Goal: Transaction & Acquisition: Obtain resource

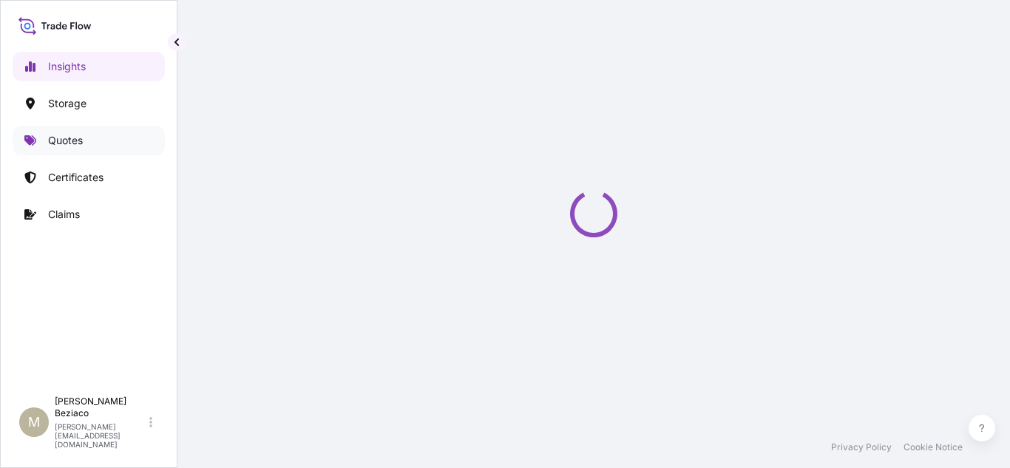
select select "2025"
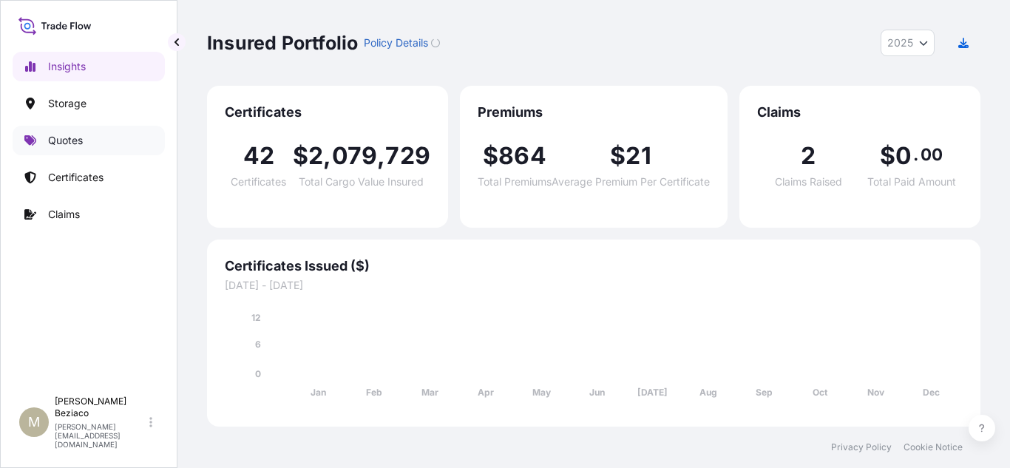
click at [68, 149] on link "Quotes" at bounding box center [89, 141] width 152 height 30
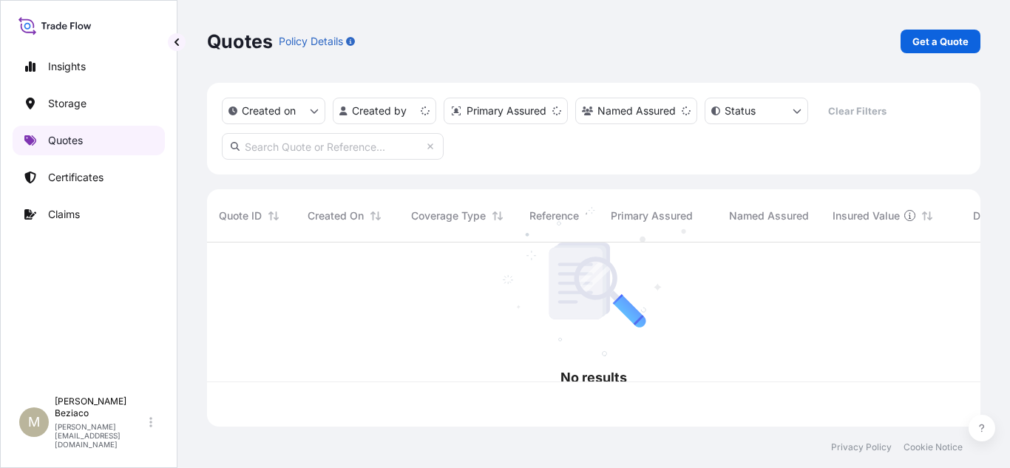
scroll to position [181, 762]
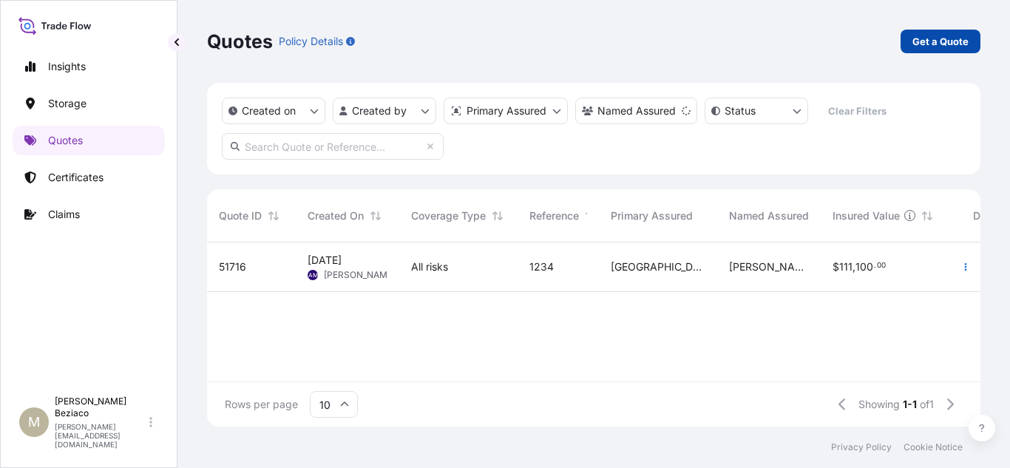
click at [946, 38] on p "Get a Quote" at bounding box center [941, 41] width 56 height 15
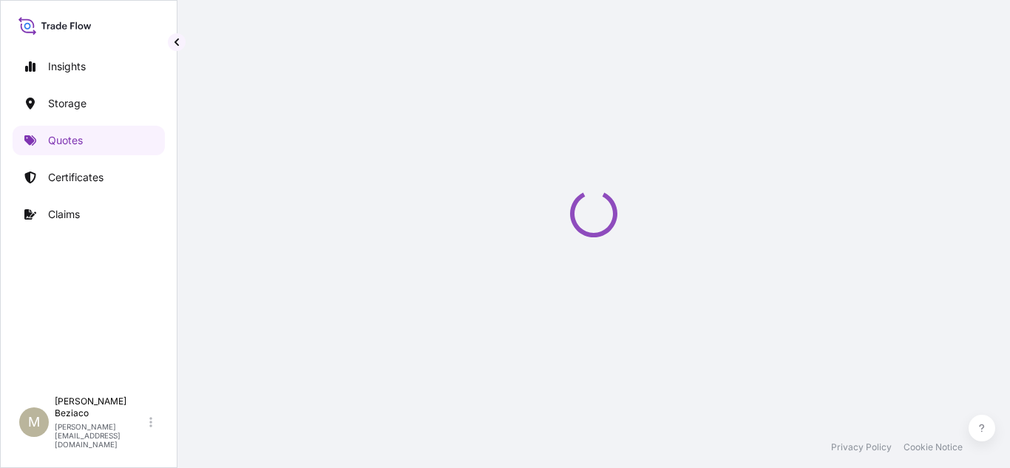
select select "Water"
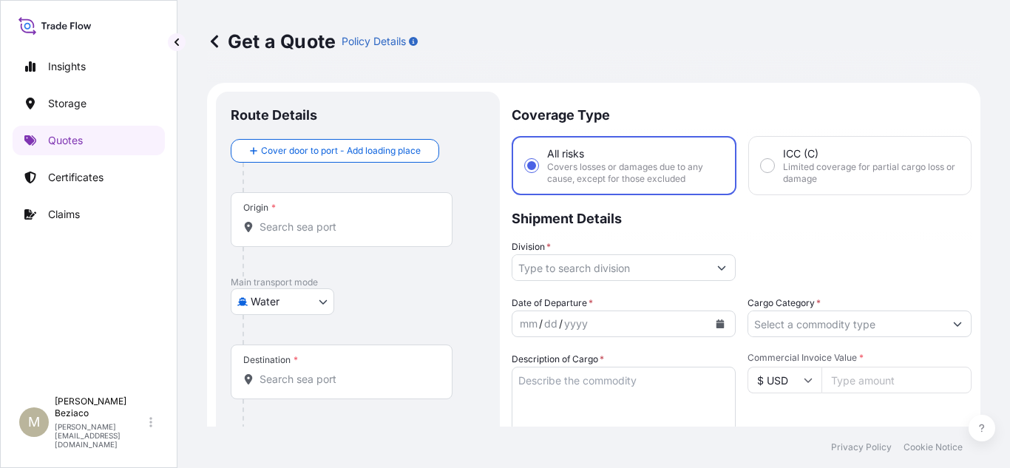
scroll to position [24, 0]
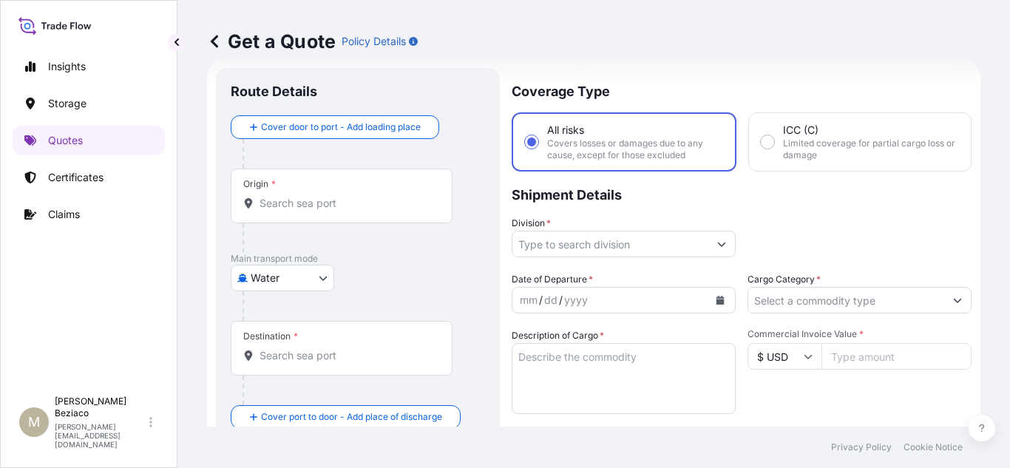
click at [290, 202] on input "Origin *" at bounding box center [347, 203] width 175 height 15
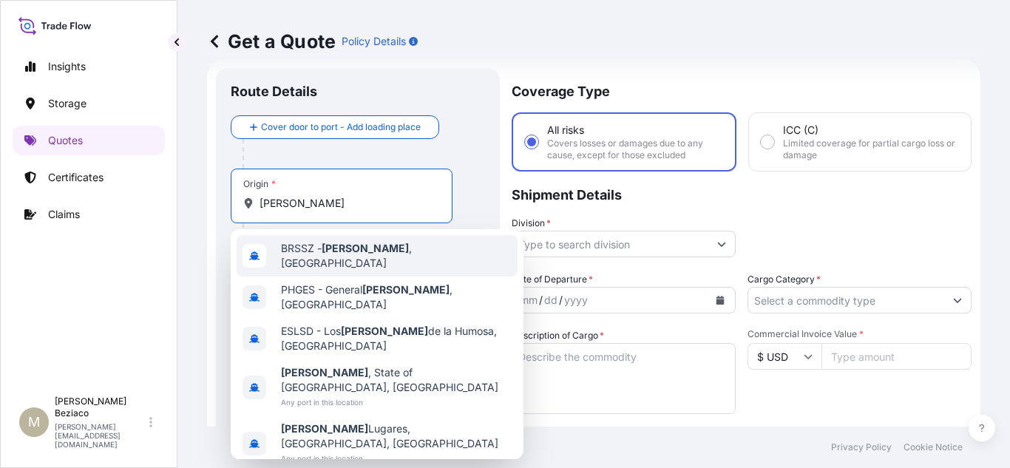
click at [363, 254] on span "[PERSON_NAME][GEOGRAPHIC_DATA] , [GEOGRAPHIC_DATA]" at bounding box center [396, 256] width 231 height 30
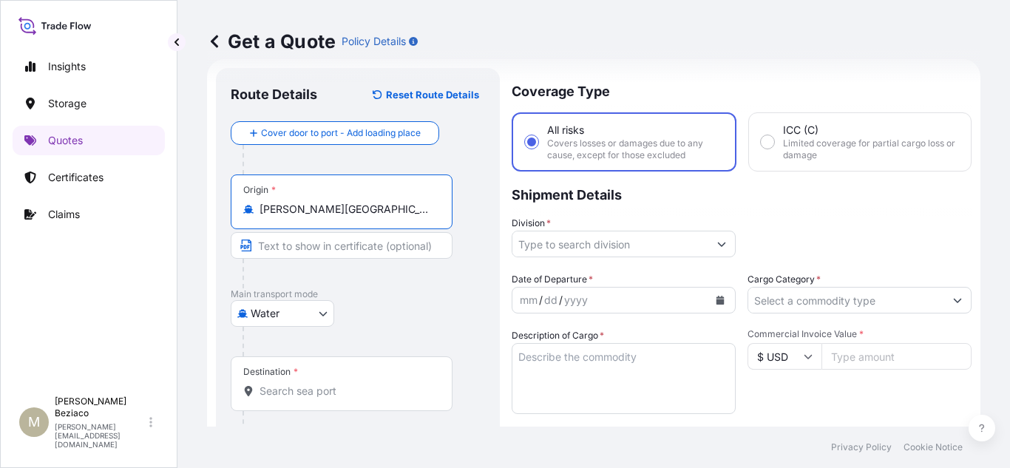
scroll to position [172, 0]
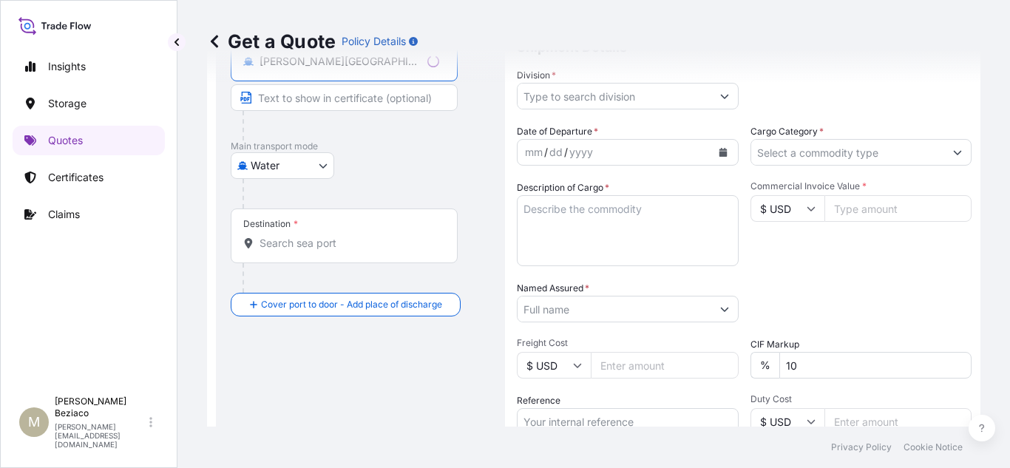
type input "[PERSON_NAME][GEOGRAPHIC_DATA], [GEOGRAPHIC_DATA]"
click at [322, 246] on input "Destination *" at bounding box center [350, 243] width 180 height 15
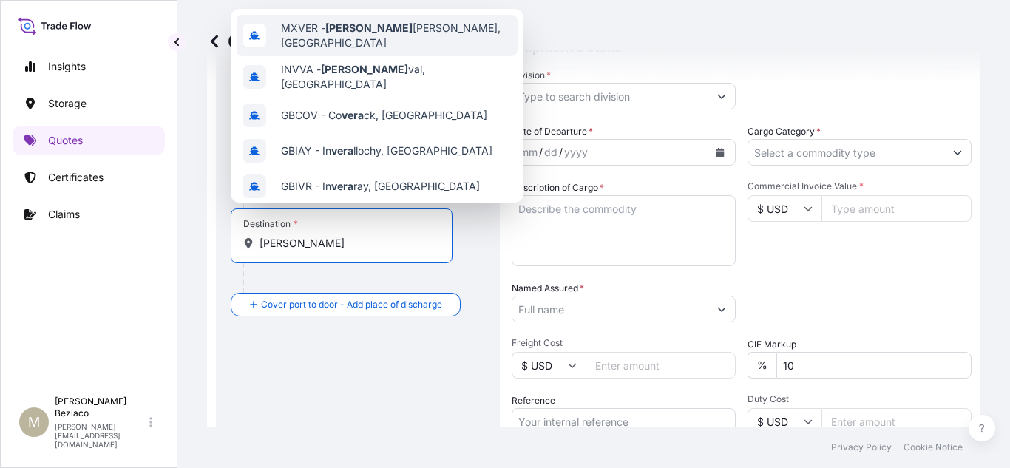
click at [378, 35] on span "MXVER - [PERSON_NAME][GEOGRAPHIC_DATA][PERSON_NAME], [GEOGRAPHIC_DATA]" at bounding box center [396, 36] width 231 height 30
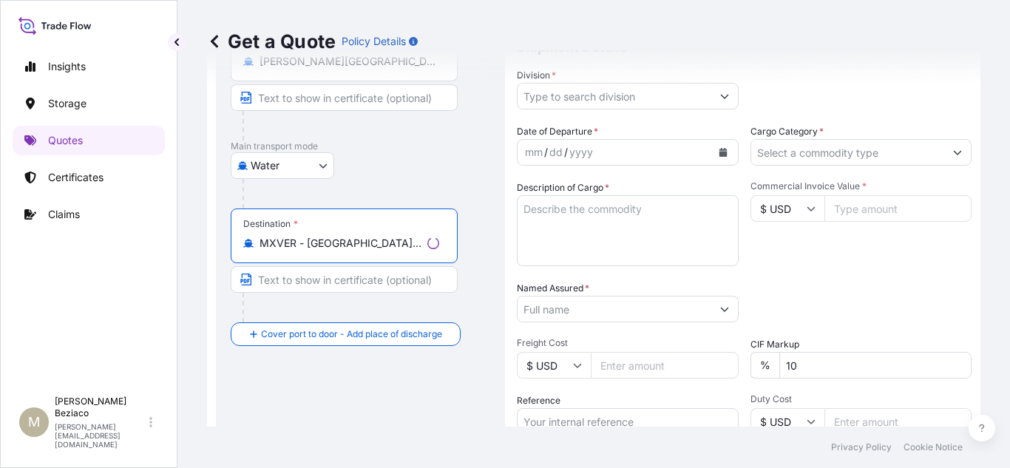
type input "MXVER - [GEOGRAPHIC_DATA], [GEOGRAPHIC_DATA]"
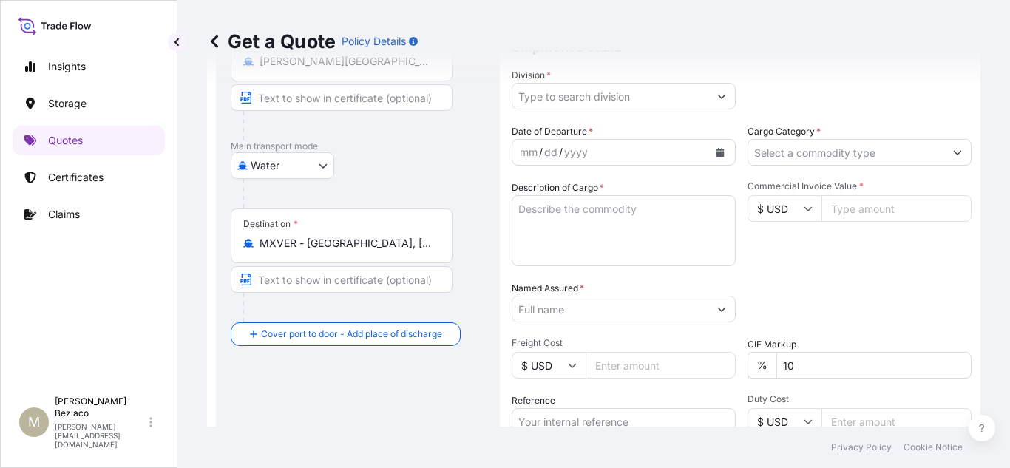
click at [721, 95] on button "Show suggestions" at bounding box center [721, 96] width 27 height 27
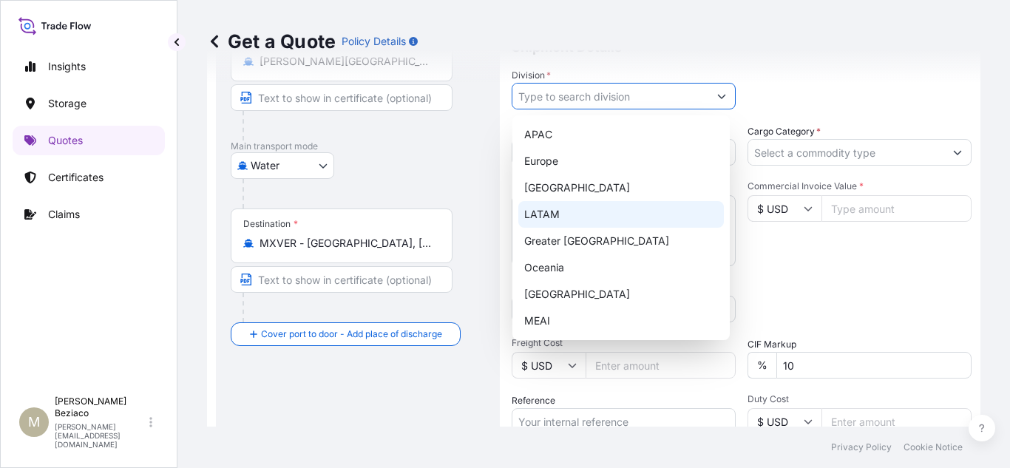
click at [585, 210] on div "LATAM" at bounding box center [621, 214] width 206 height 27
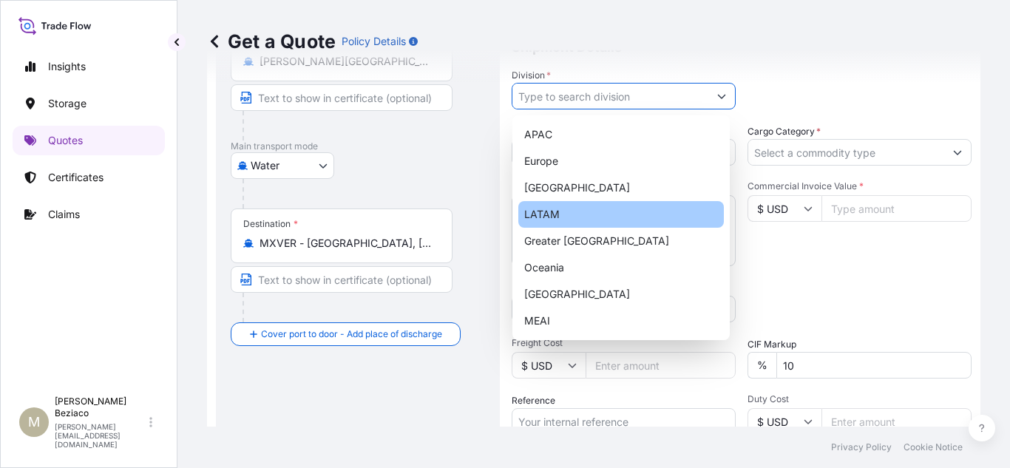
type input "LATAM"
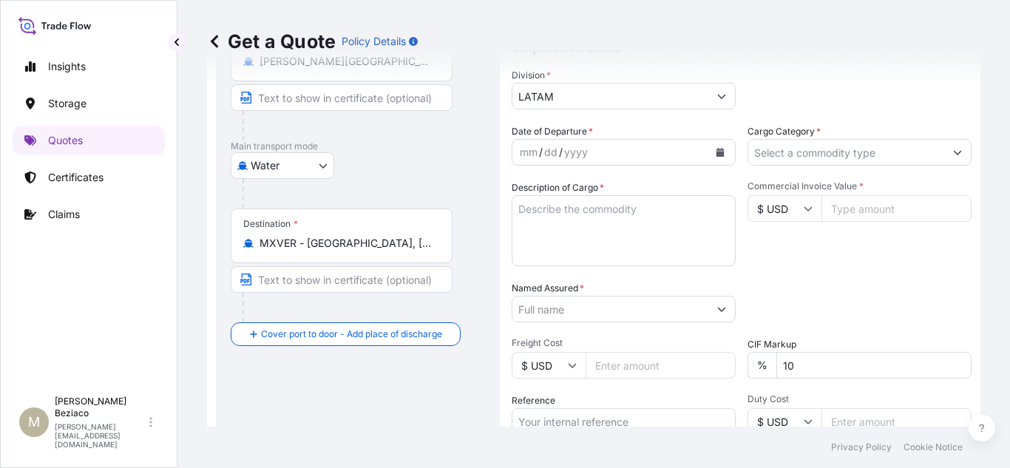
click at [953, 149] on icon "Show suggestions" at bounding box center [957, 152] width 9 height 9
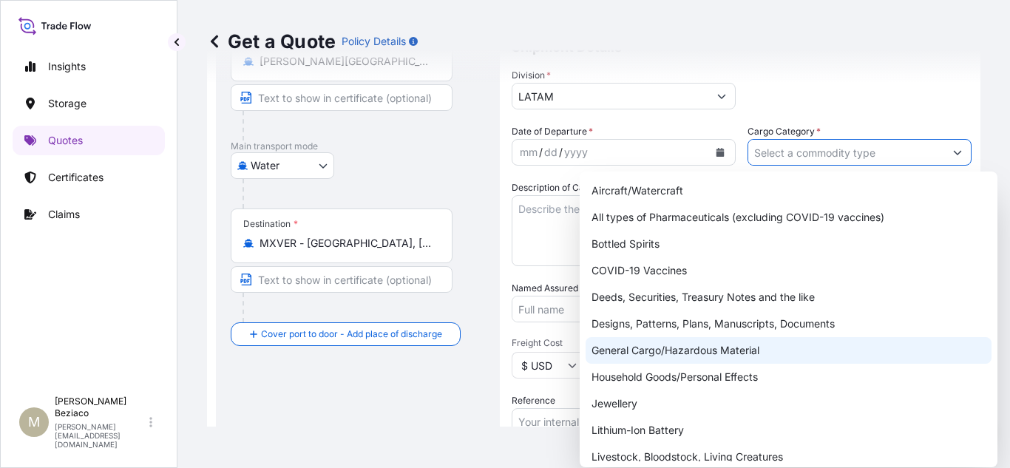
click at [701, 355] on div "General Cargo/Hazardous Material" at bounding box center [789, 350] width 406 height 27
type input "General Cargo/Hazardous Material"
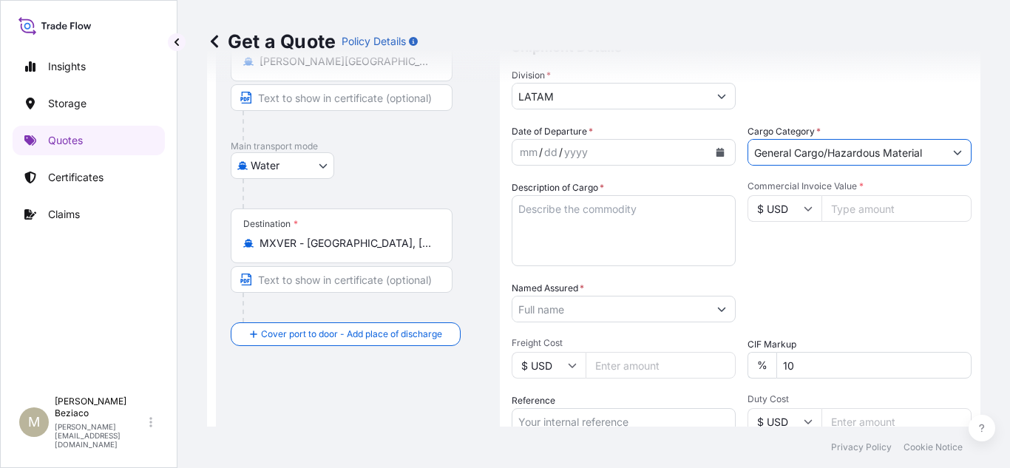
click at [632, 243] on textarea "Description of Cargo *" at bounding box center [624, 230] width 224 height 71
type textarea "S"
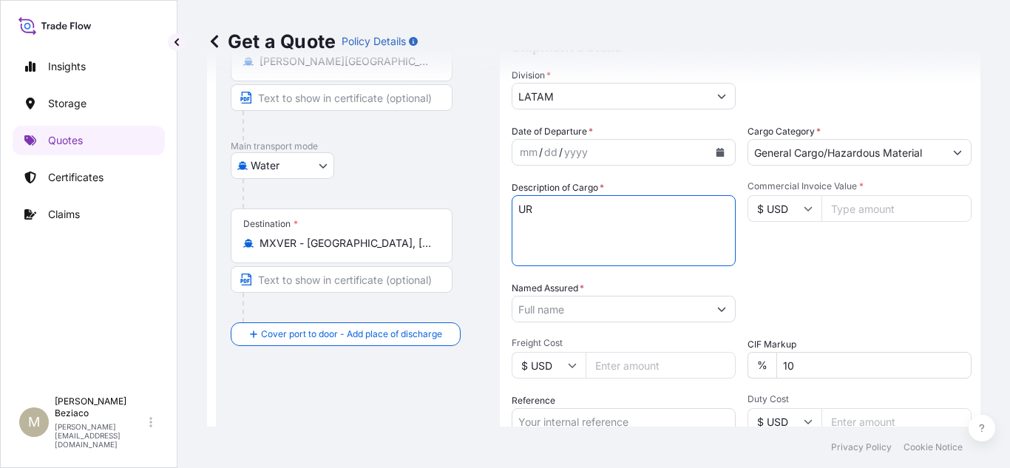
type textarea "U"
type textarea "SURFAC PAPER"
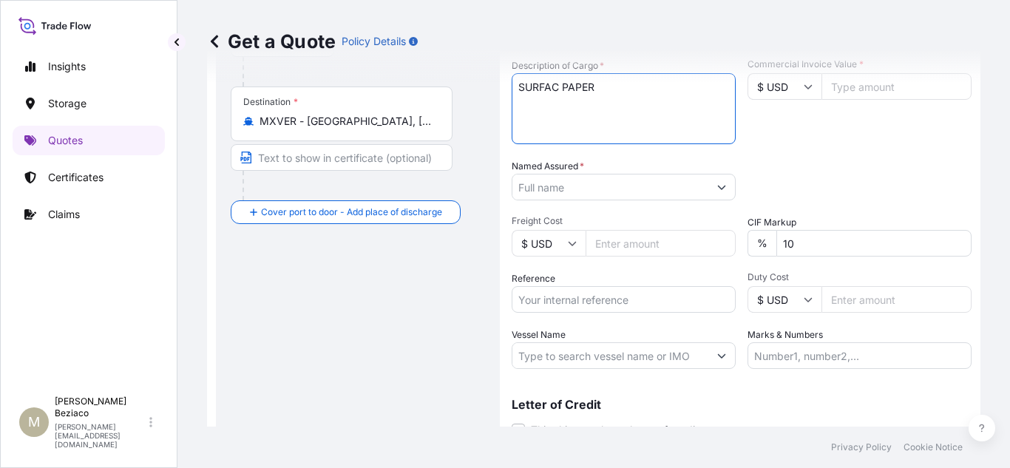
scroll to position [319, 0]
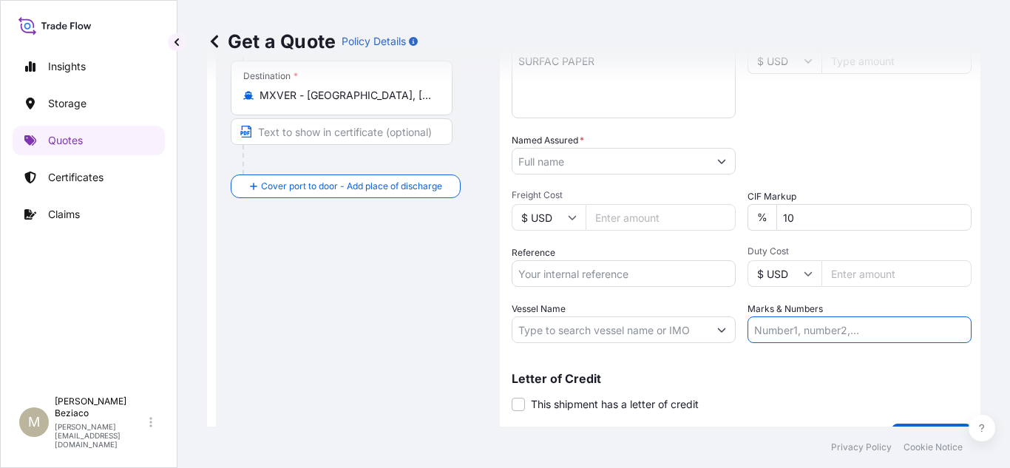
click at [810, 326] on input "Marks & Numbers" at bounding box center [860, 329] width 224 height 27
type input "INVOICE KAF9006"
click at [600, 278] on input "Reference" at bounding box center [624, 273] width 224 height 27
paste input "EMATL202510002BR"
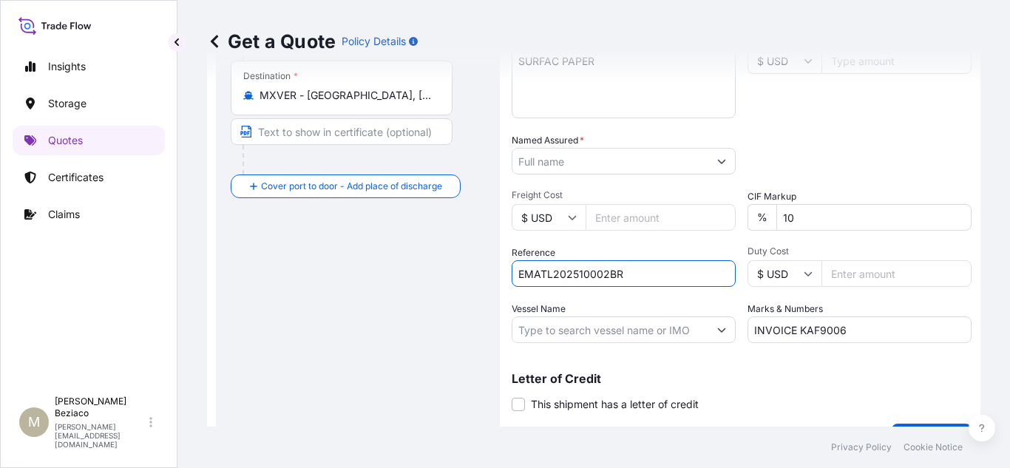
type input "EMATL202510002BR"
click at [680, 253] on div "Reference EMATL202510002BR" at bounding box center [624, 266] width 224 height 41
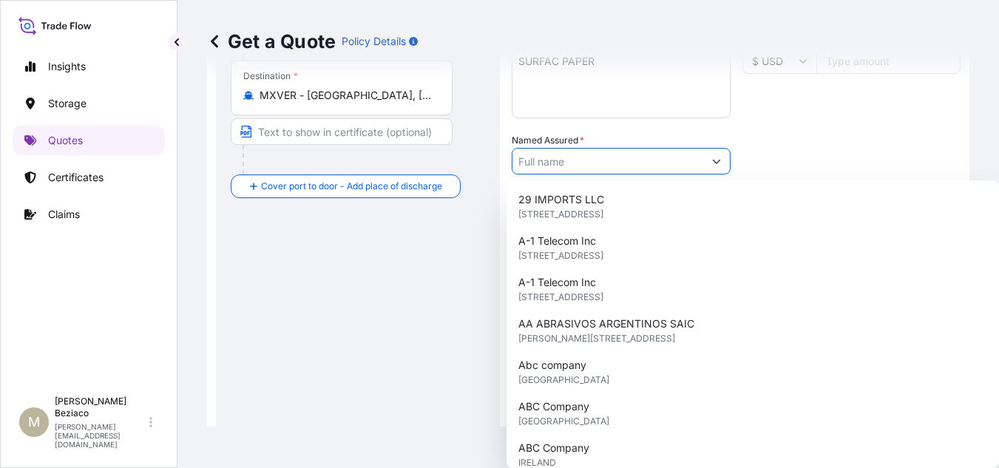
click at [687, 160] on input "Named Assured *" at bounding box center [607, 161] width 191 height 27
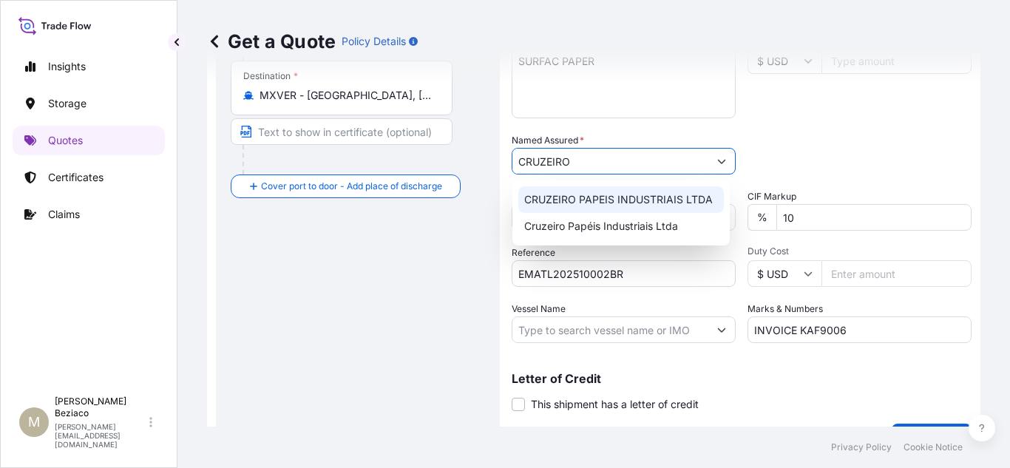
click at [671, 196] on span "CRUZEIRO PAPEIS INDUSTRIAIS LTDA" at bounding box center [618, 199] width 189 height 15
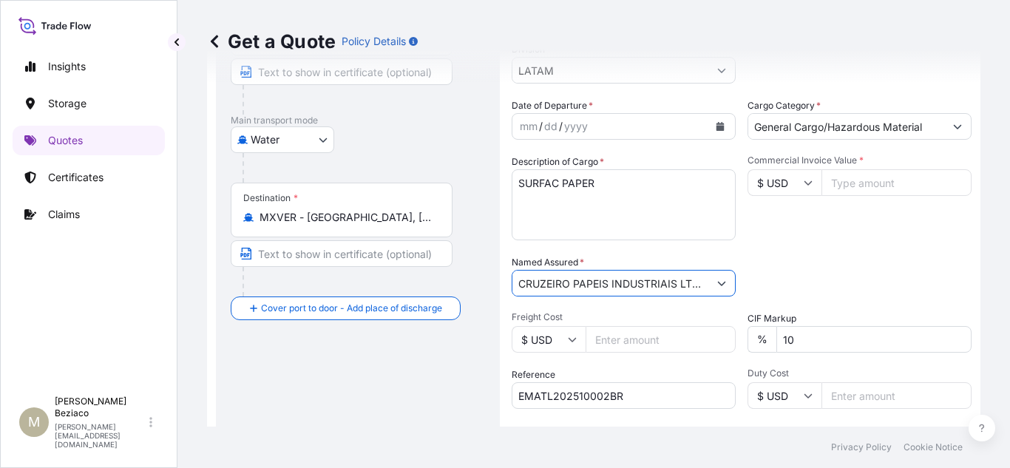
scroll to position [172, 0]
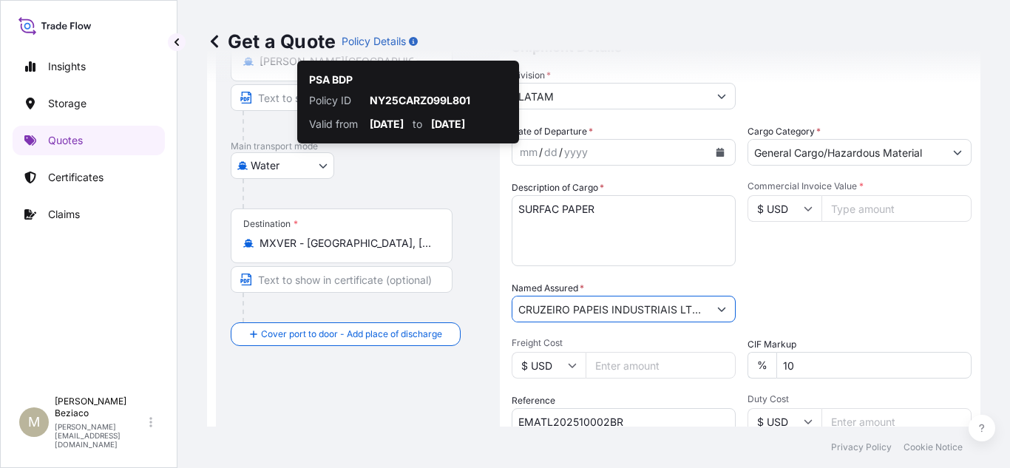
type input "CRUZEIRO PAPEIS INDUSTRIAIS LTDA"
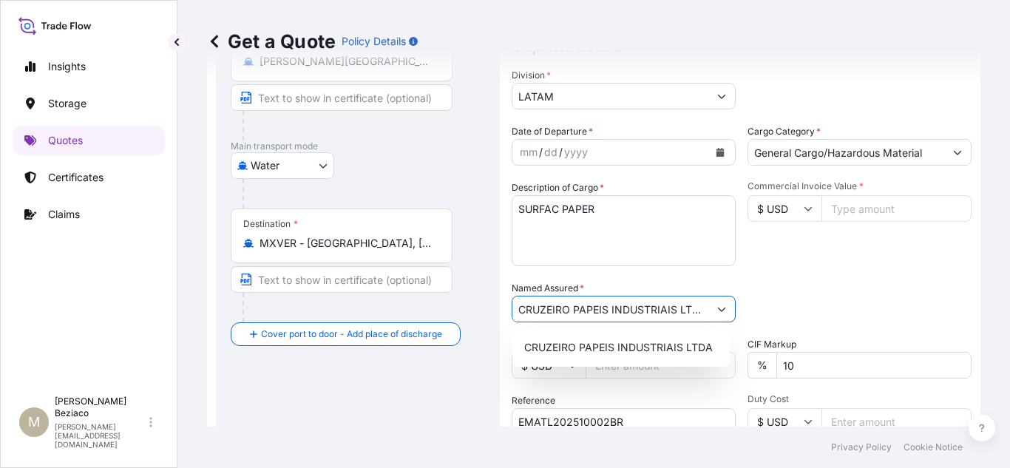
click at [716, 151] on icon "Calendar" at bounding box center [720, 152] width 9 height 9
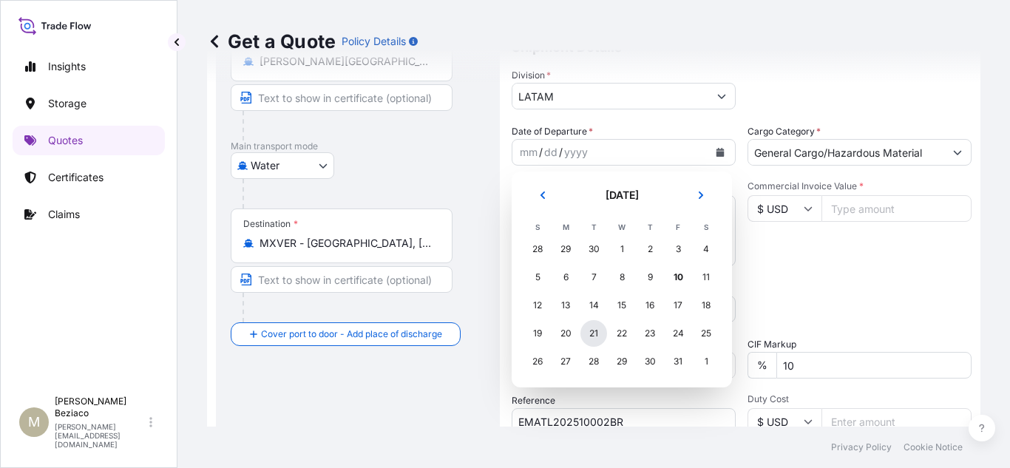
click at [592, 334] on div "21" at bounding box center [593, 333] width 27 height 27
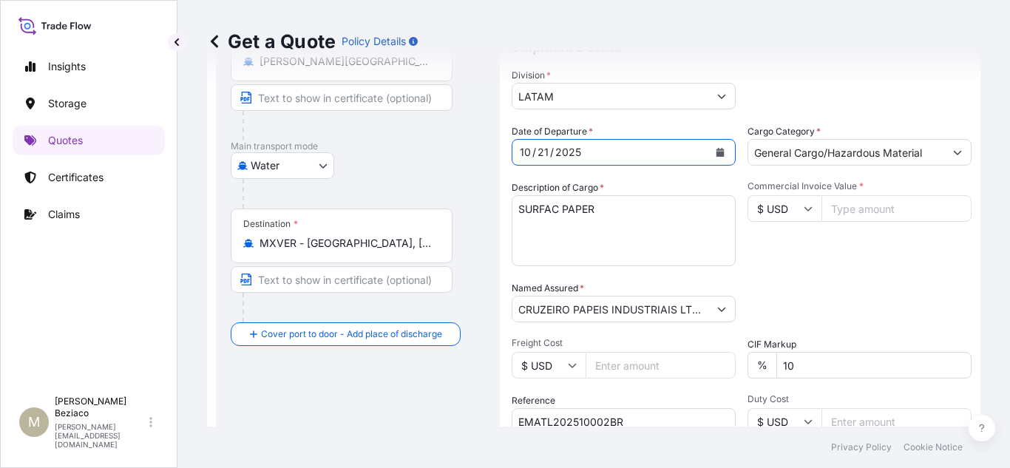
click at [880, 215] on input "Commercial Invoice Value *" at bounding box center [897, 208] width 150 height 27
type input "12025.32"
click at [869, 251] on div "Commercial Invoice Value * $ USD 12025.32" at bounding box center [860, 223] width 224 height 86
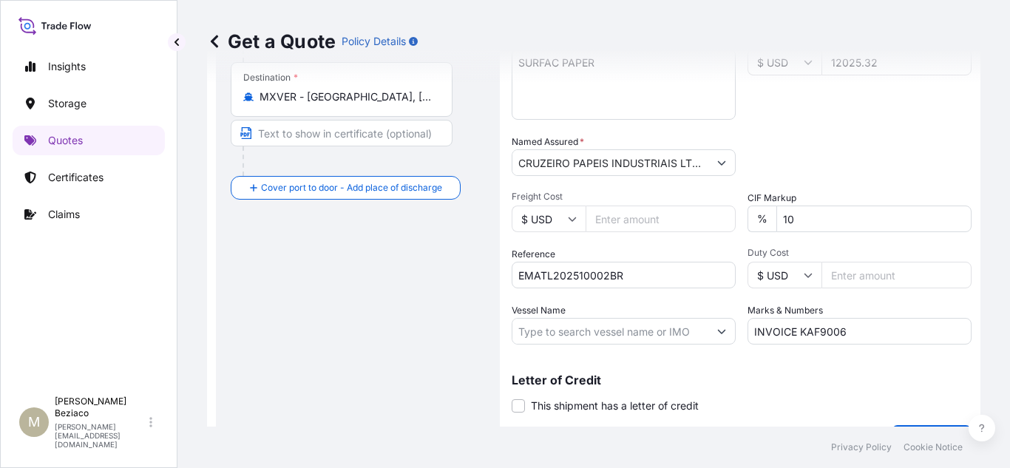
scroll to position [319, 0]
click at [649, 215] on input "Freight Cost" at bounding box center [661, 217] width 150 height 27
paste input "152.36"
type input "152.36"
click at [846, 170] on div "Packing Category Type to search a container mode Please select a primary mode o…" at bounding box center [860, 153] width 224 height 41
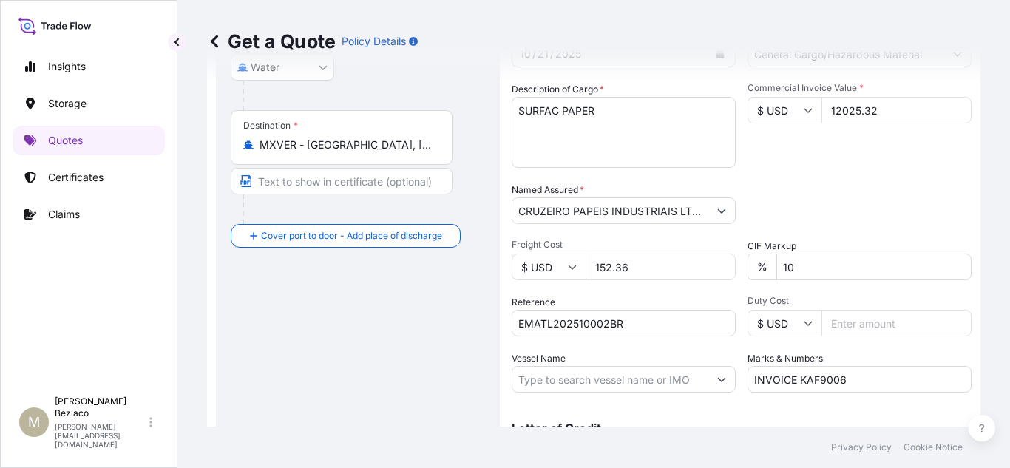
scroll to position [355, 0]
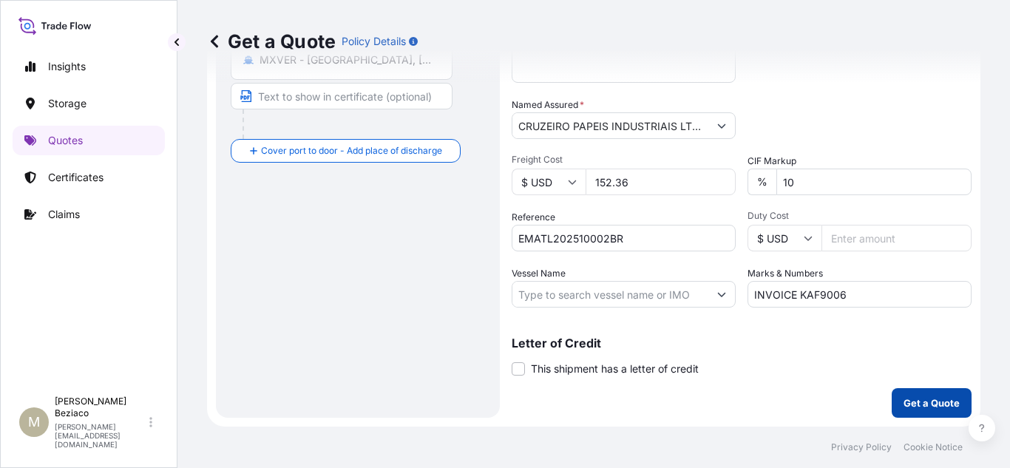
click at [907, 398] on p "Get a Quote" at bounding box center [932, 403] width 56 height 15
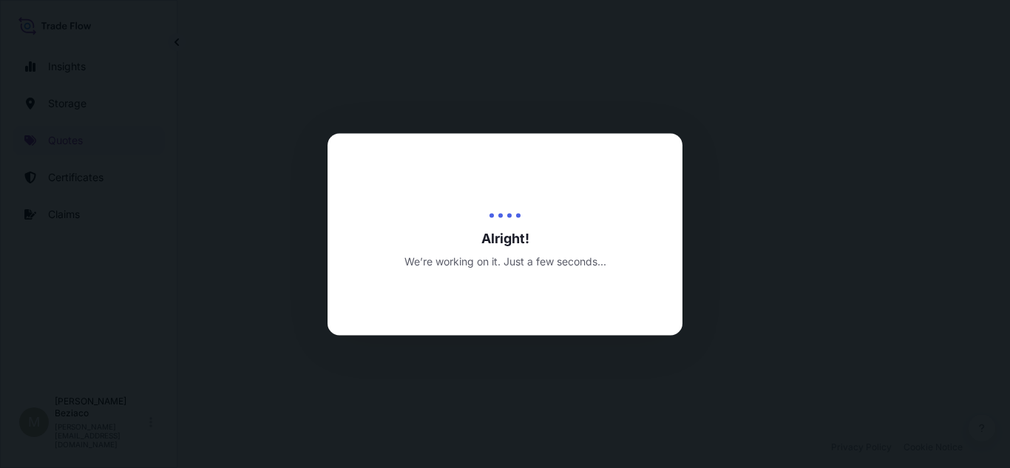
select select "Water"
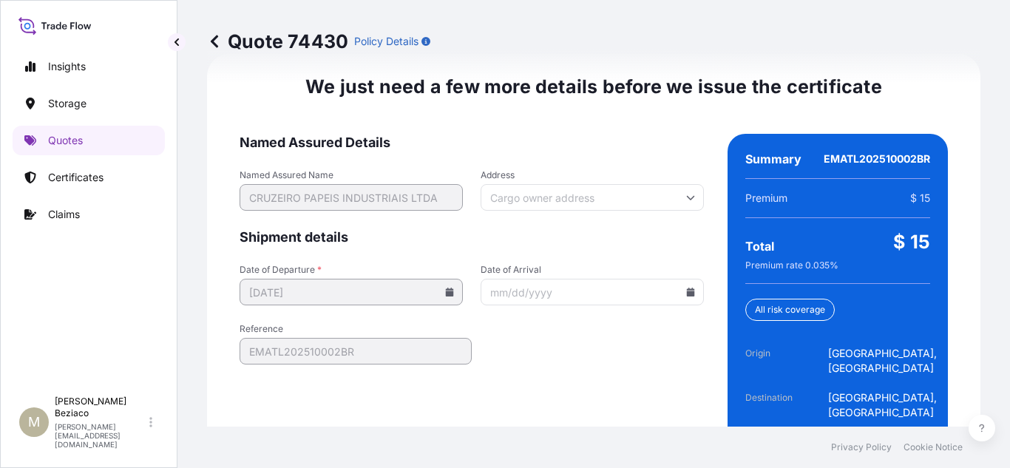
scroll to position [2379, 0]
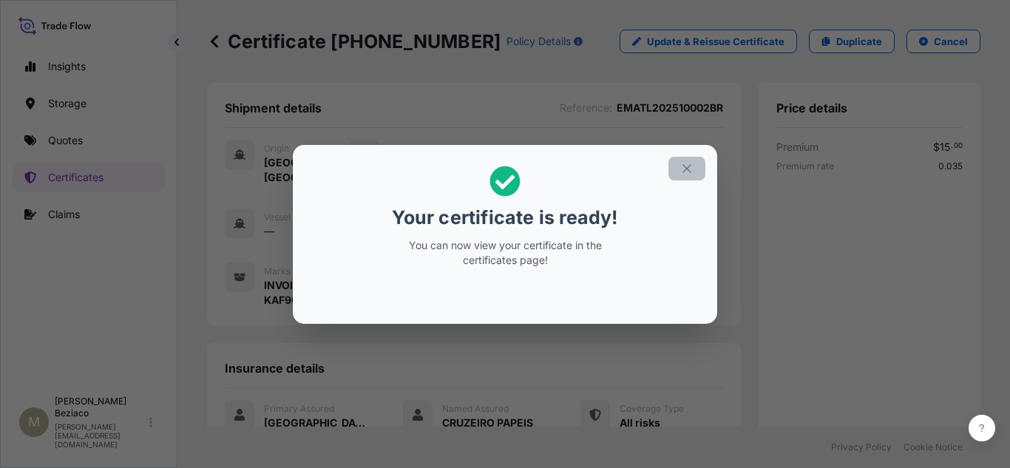
click at [687, 166] on icon "button" at bounding box center [686, 168] width 13 height 13
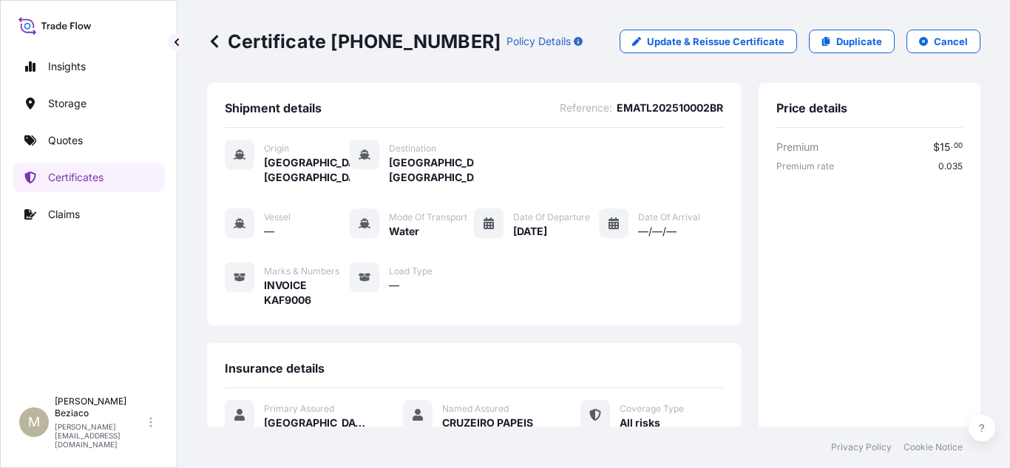
scroll to position [404, 0]
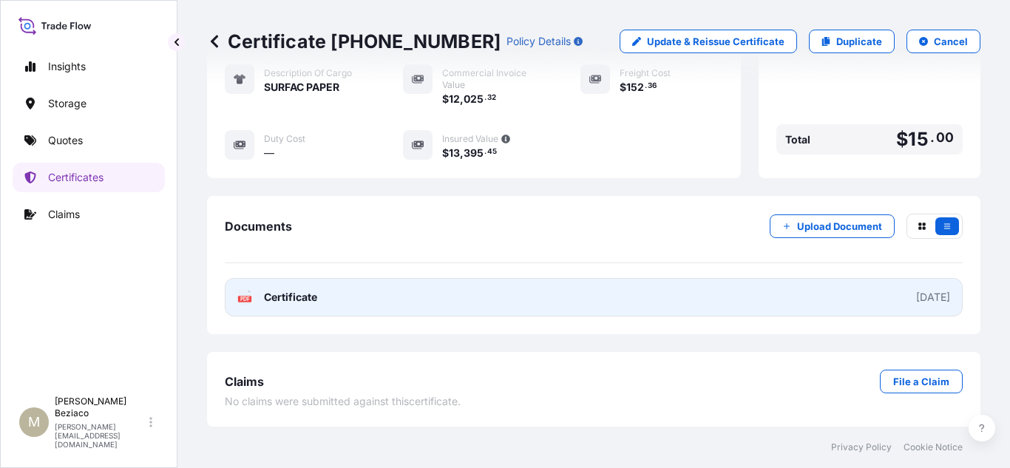
click at [686, 301] on link "PDF Certificate [DATE]" at bounding box center [594, 297] width 738 height 38
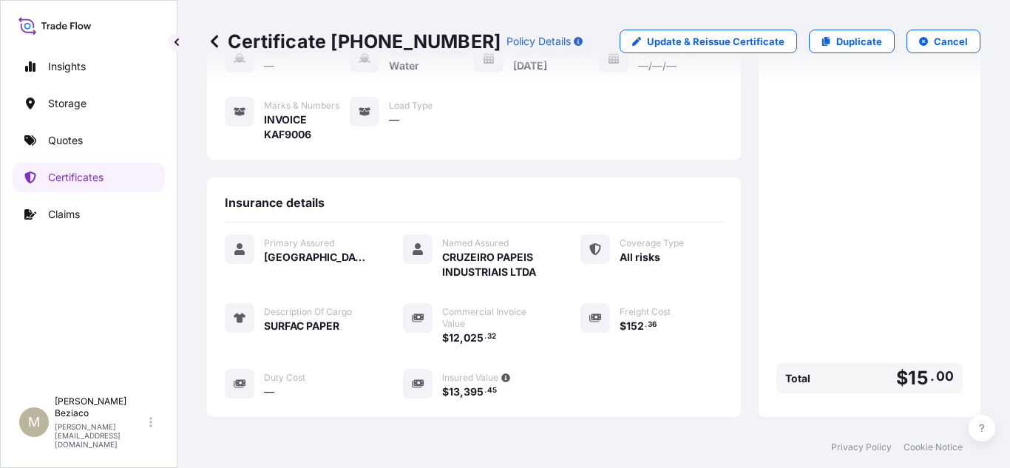
scroll to position [257, 0]
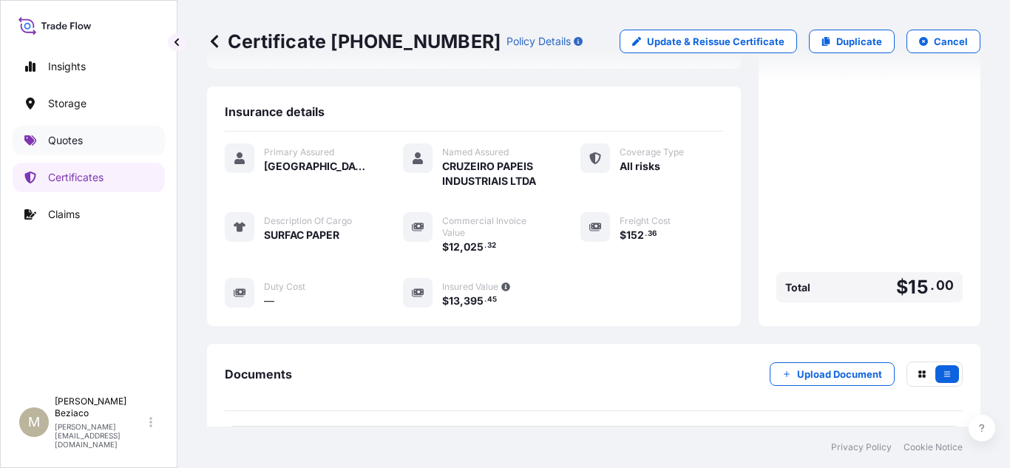
click at [77, 146] on p "Quotes" at bounding box center [65, 140] width 35 height 15
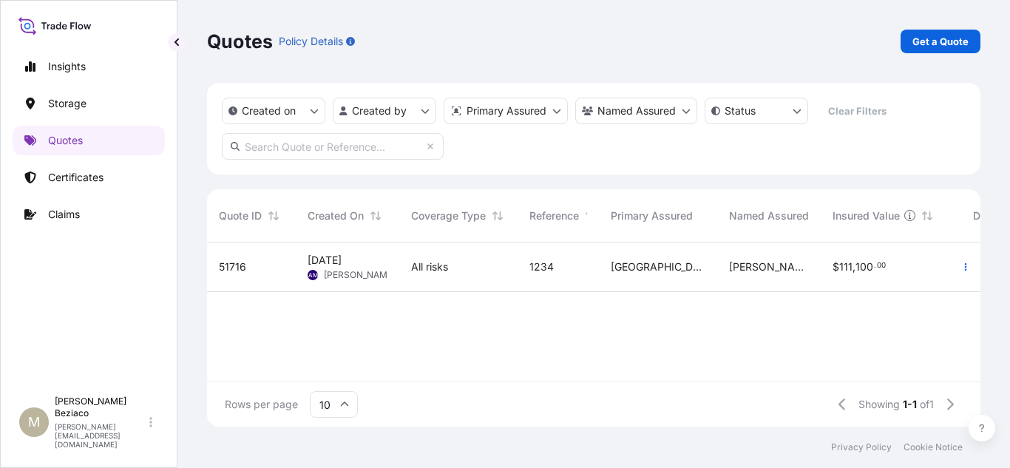
scroll to position [181, 762]
click at [918, 43] on p "Get a Quote" at bounding box center [941, 41] width 56 height 15
select select "Water"
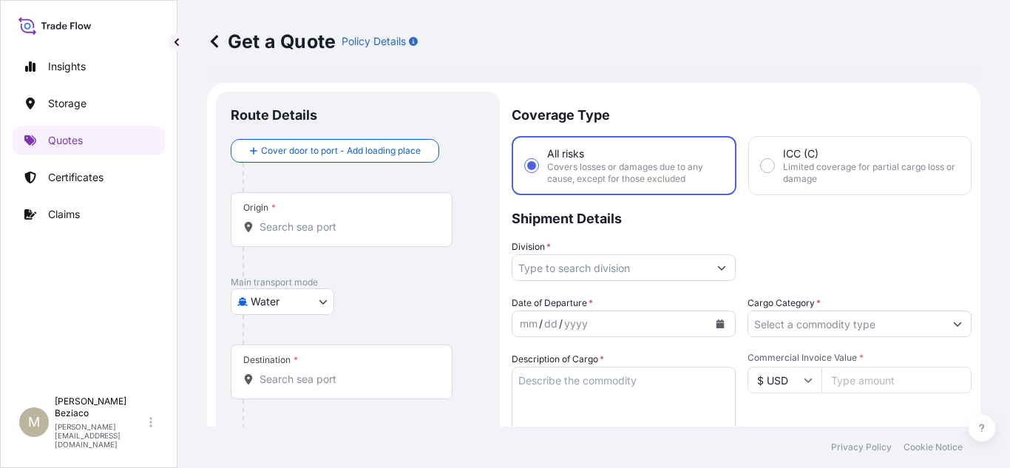
scroll to position [24, 0]
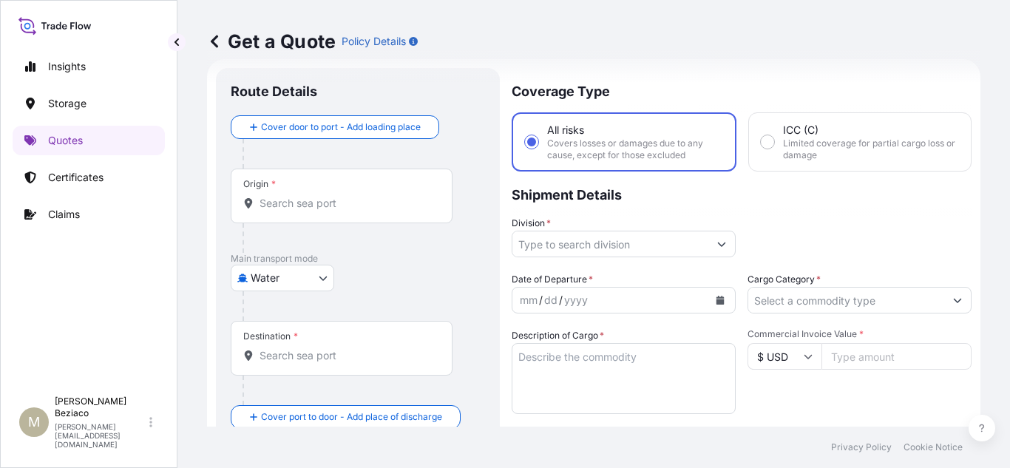
click at [366, 203] on input "Origin *" at bounding box center [347, 203] width 175 height 15
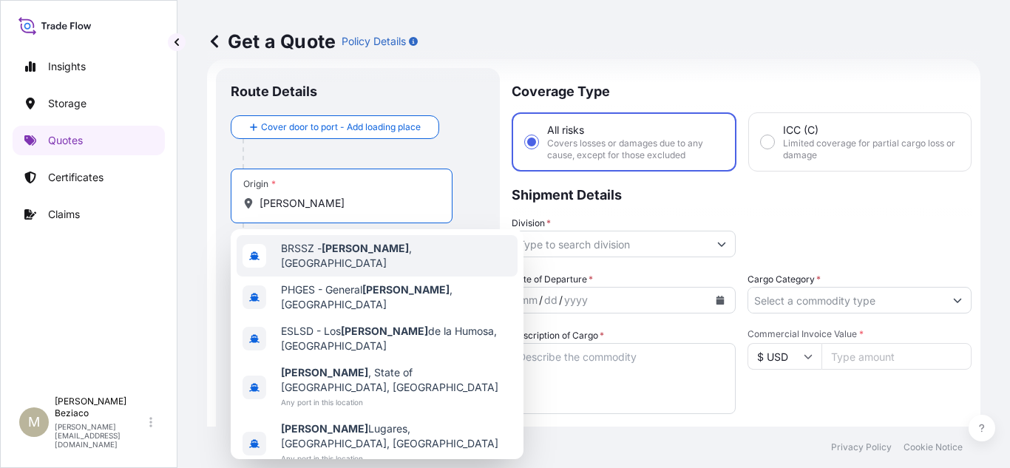
click at [373, 248] on span "[PERSON_NAME][GEOGRAPHIC_DATA] , [GEOGRAPHIC_DATA]" at bounding box center [396, 256] width 231 height 30
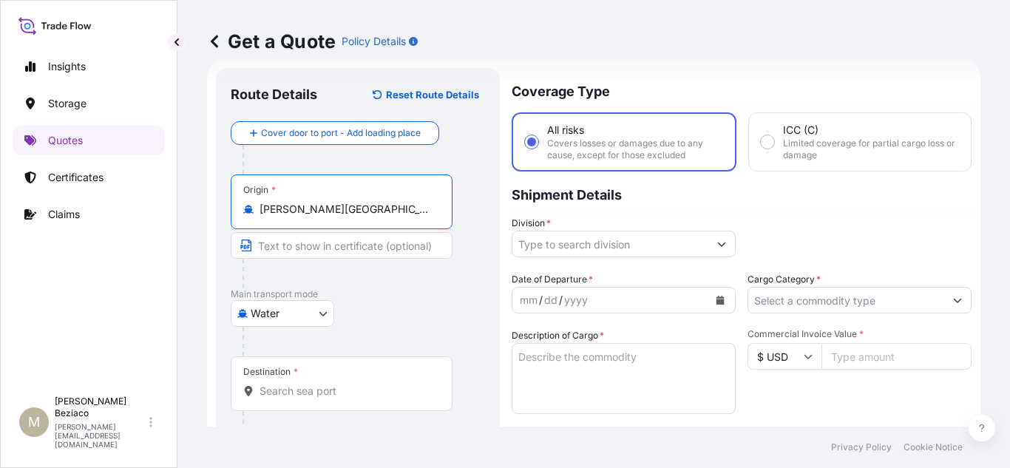
type input "[PERSON_NAME][GEOGRAPHIC_DATA], [GEOGRAPHIC_DATA]"
click at [326, 384] on input "Destination *" at bounding box center [347, 391] width 175 height 15
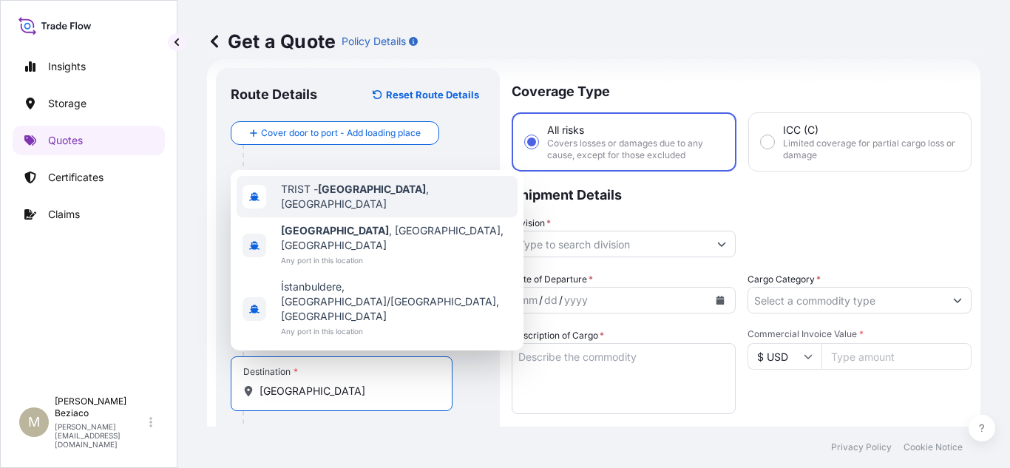
click at [398, 211] on span "TRIST - [GEOGRAPHIC_DATA] , [GEOGRAPHIC_DATA]" at bounding box center [396, 197] width 231 height 30
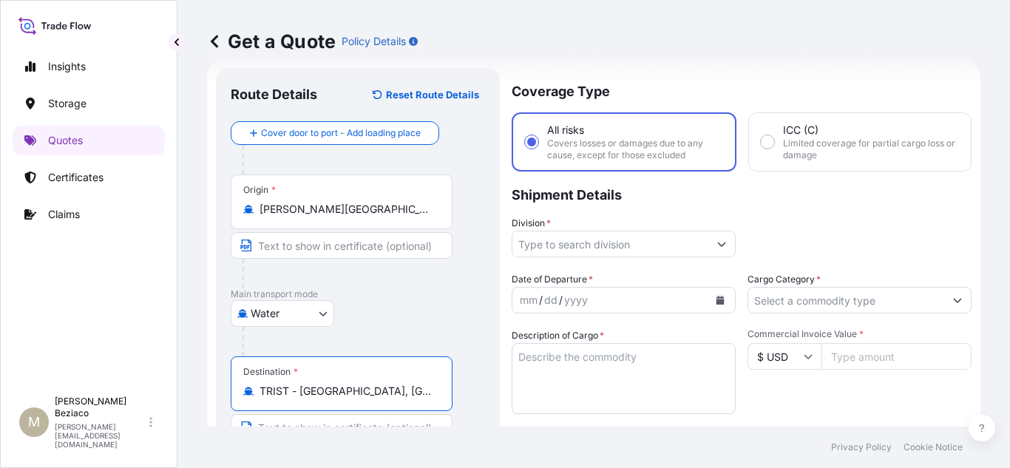
type input "TRIST - [GEOGRAPHIC_DATA], [GEOGRAPHIC_DATA]"
click at [718, 245] on button "Show suggestions" at bounding box center [721, 244] width 27 height 27
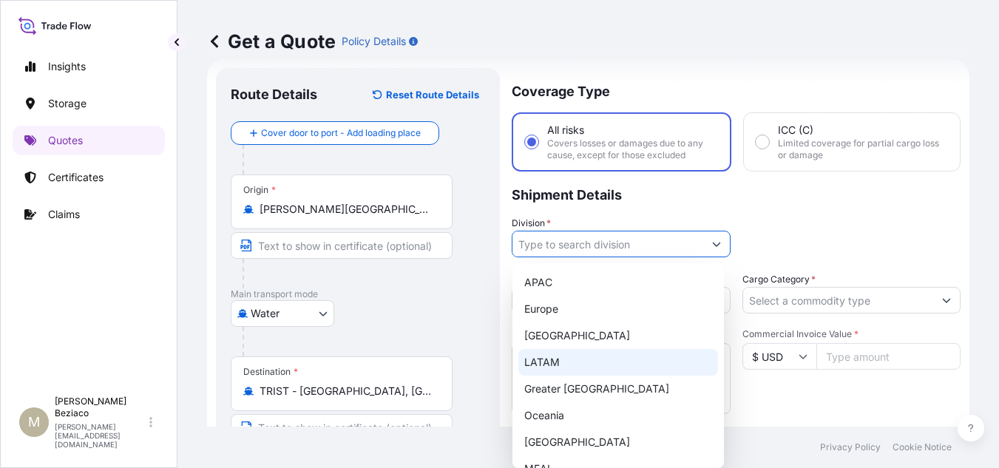
click at [569, 365] on div "LATAM" at bounding box center [618, 362] width 200 height 27
type input "LATAM"
click at [576, 365] on div "LATAM" at bounding box center [618, 362] width 200 height 27
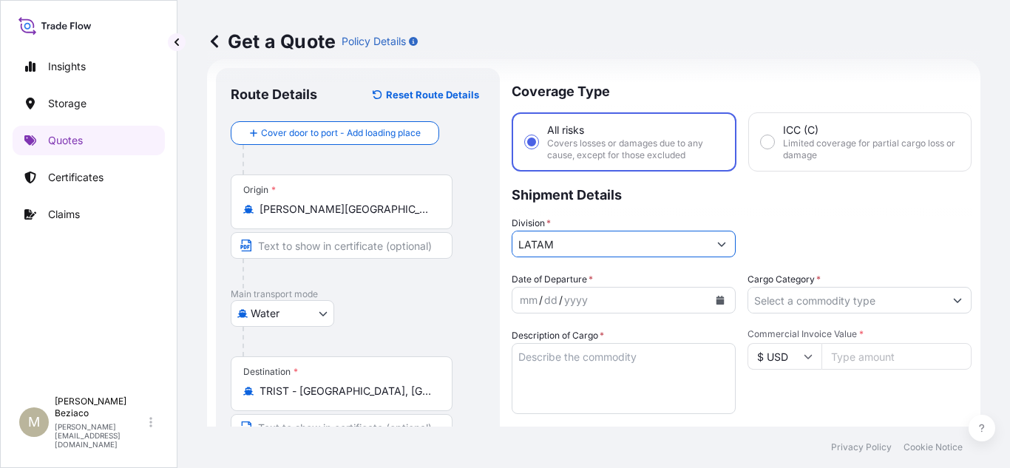
click at [717, 297] on icon "Calendar" at bounding box center [720, 300] width 9 height 9
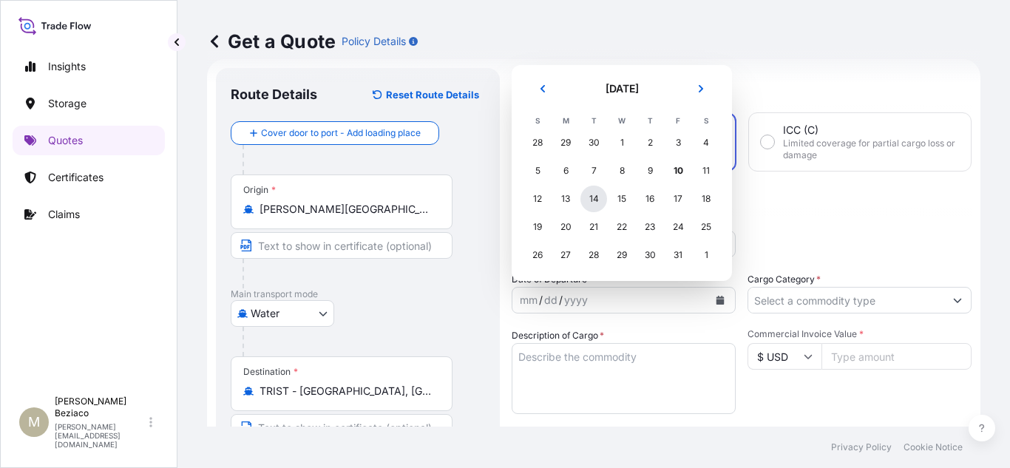
click at [600, 198] on div "14" at bounding box center [593, 199] width 27 height 27
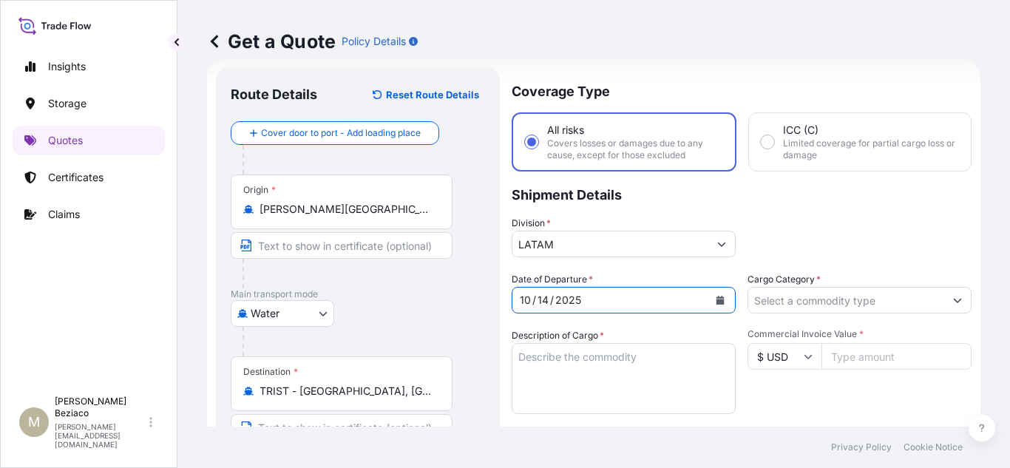
click at [922, 232] on div "Division * LATAM" at bounding box center [742, 236] width 460 height 41
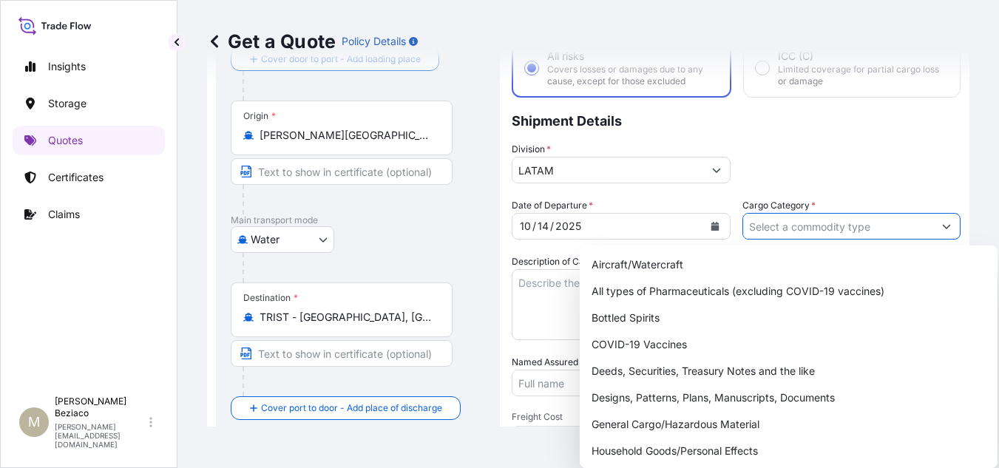
click at [940, 226] on button "Show suggestions" at bounding box center [946, 226] width 27 height 27
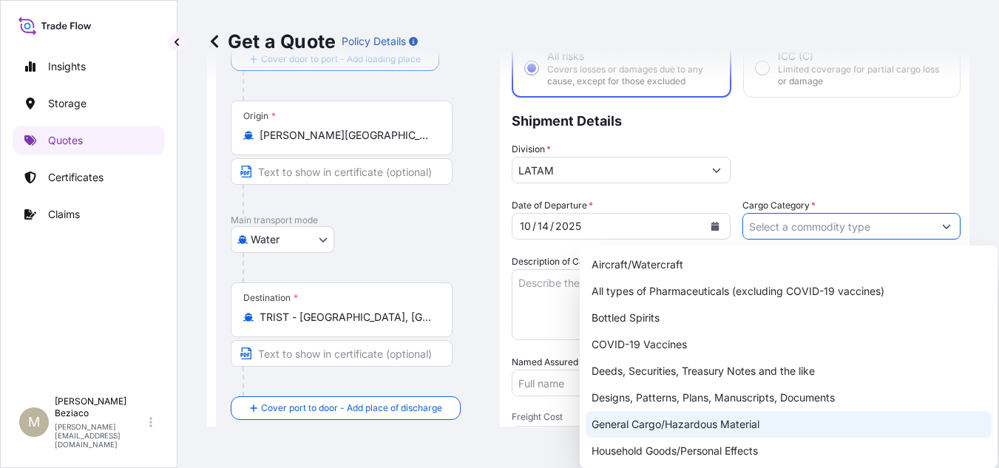
click at [683, 425] on div "General Cargo/Hazardous Material" at bounding box center [789, 424] width 406 height 27
type input "General Cargo/Hazardous Material"
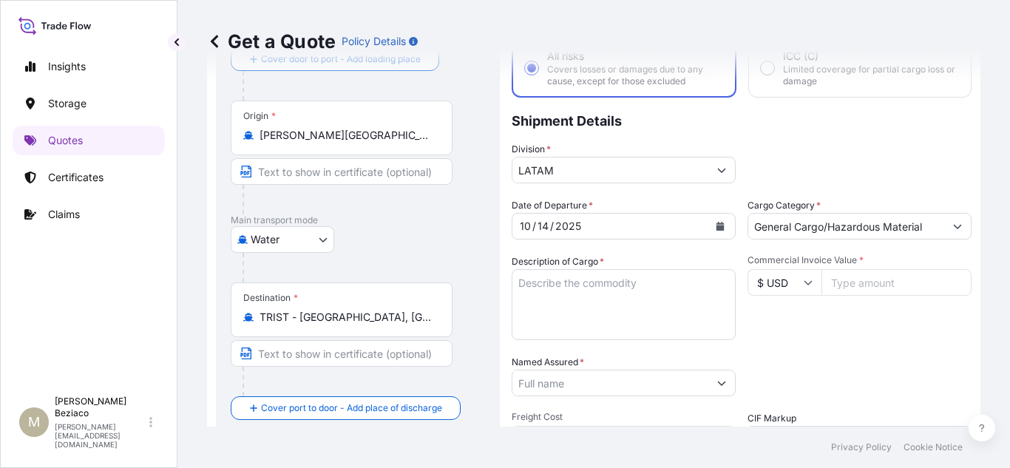
click at [891, 355] on div "Packing Category Type to search a container mode Please select a primary mode o…" at bounding box center [860, 375] width 224 height 41
click at [590, 294] on textarea "Description of Cargo *" at bounding box center [624, 304] width 224 height 71
paste textarea "Edge Banding"
click at [836, 346] on div "Date of Departure * [DATE] Cargo Category * General Cargo/Hazardous Material De…" at bounding box center [742, 381] width 460 height 367
click at [643, 287] on textarea "Edge Banding" at bounding box center [624, 304] width 224 height 71
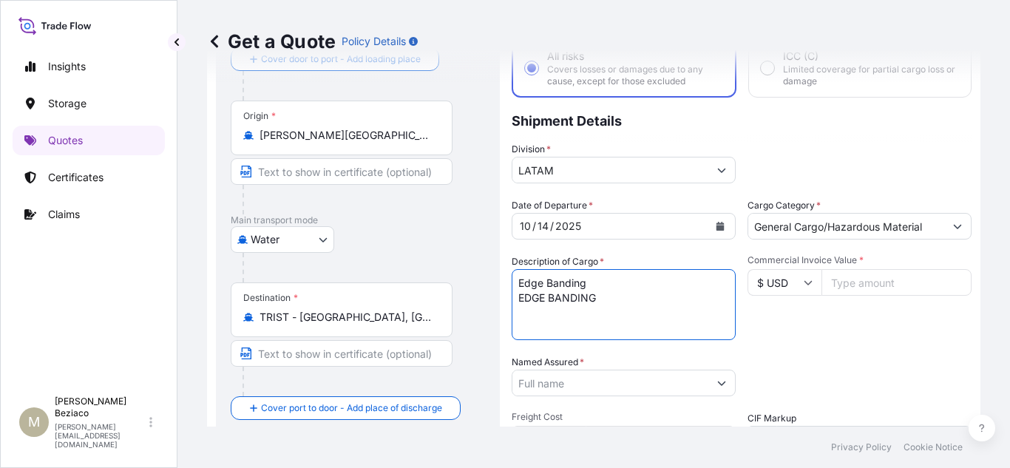
drag, startPoint x: 600, startPoint y: 280, endPoint x: 487, endPoint y: 280, distance: 113.9
click at [487, 280] on form "Route Details Reset Route Details Cover door to port - Add loading place Place …" at bounding box center [593, 334] width 773 height 699
type textarea "EDGE BANDING"
click at [920, 288] on input "Commercial Invoice Value *" at bounding box center [897, 282] width 150 height 27
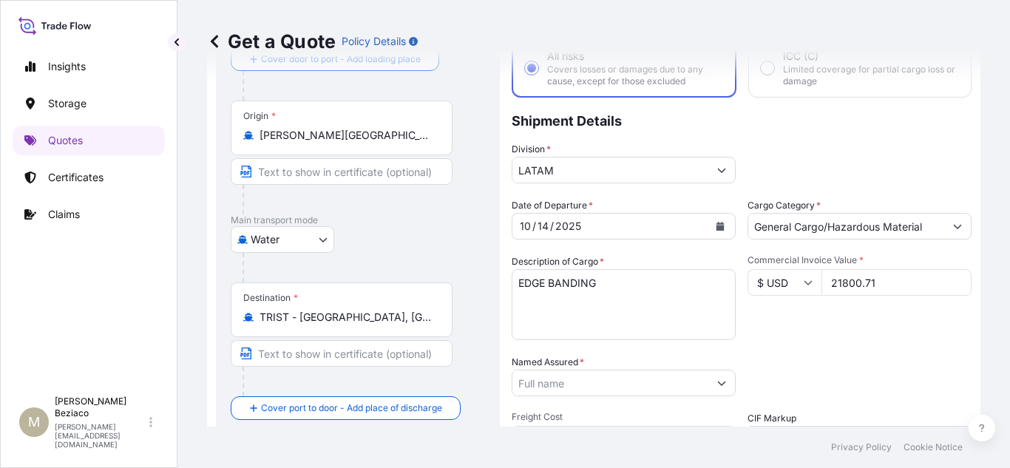
type input "21800.71"
click at [885, 328] on div "Commercial Invoice Value * $ USD 21800.71" at bounding box center [860, 297] width 224 height 86
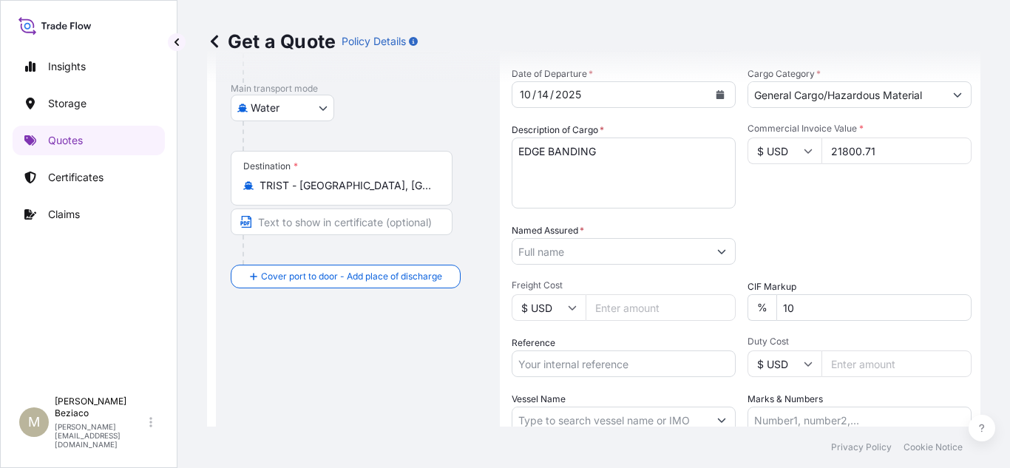
scroll to position [246, 0]
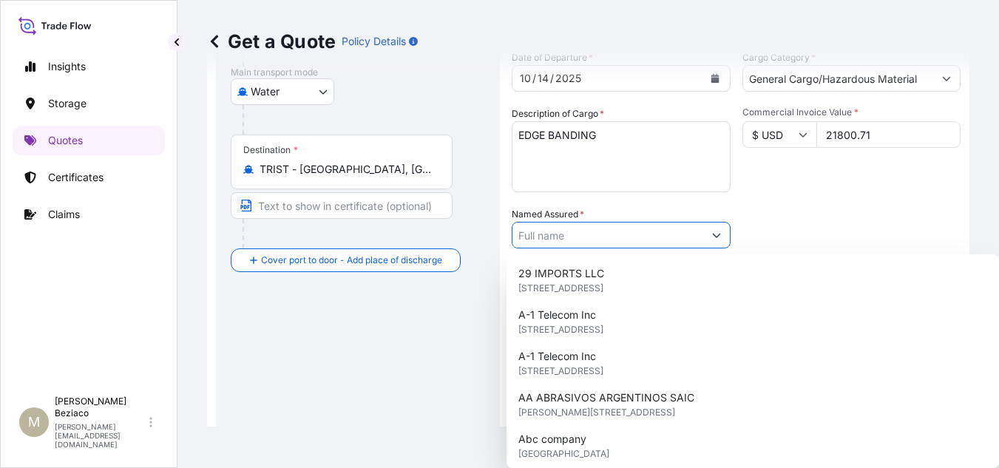
click at [670, 232] on input "Named Assured *" at bounding box center [607, 235] width 191 height 27
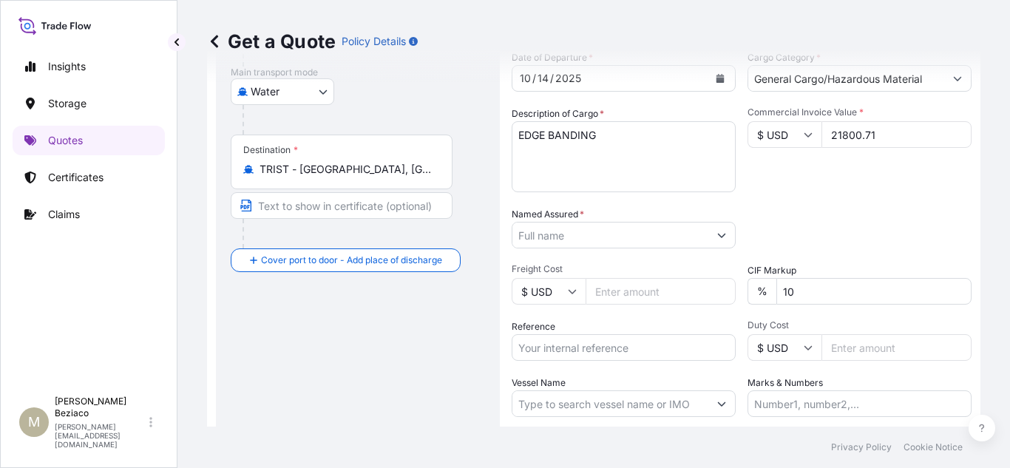
drag, startPoint x: 600, startPoint y: 236, endPoint x: 610, endPoint y: 235, distance: 10.4
click at [600, 236] on input "Named Assured *" at bounding box center [610, 235] width 196 height 27
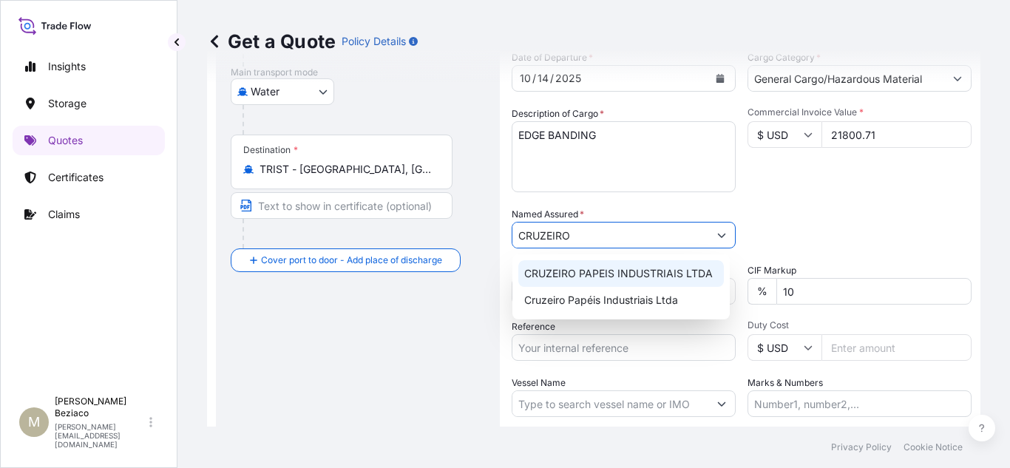
click at [618, 271] on span "CRUZEIRO PAPEIS INDUSTRIAIS LTDA" at bounding box center [618, 273] width 189 height 15
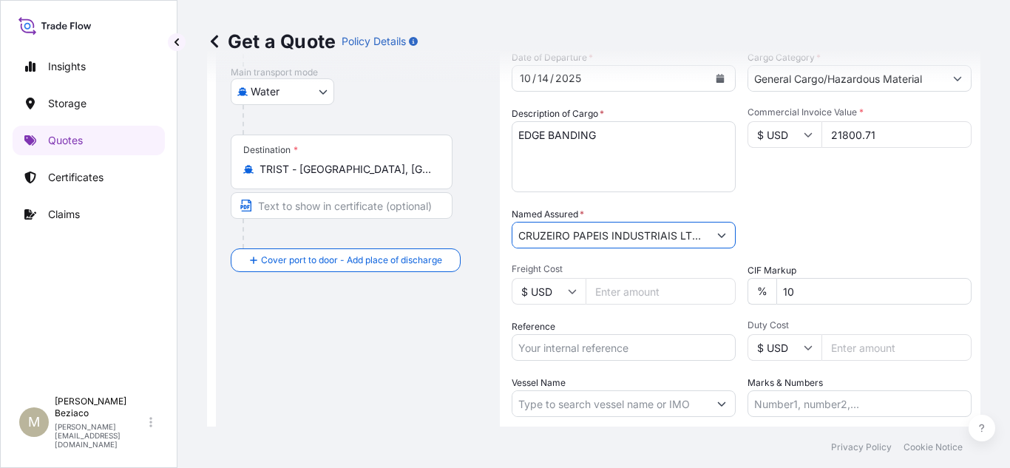
type input "CRUZEIRO PAPEIS INDUSTRIAIS LTDA"
click at [793, 409] on input "Marks & Numbers" at bounding box center [860, 403] width 224 height 27
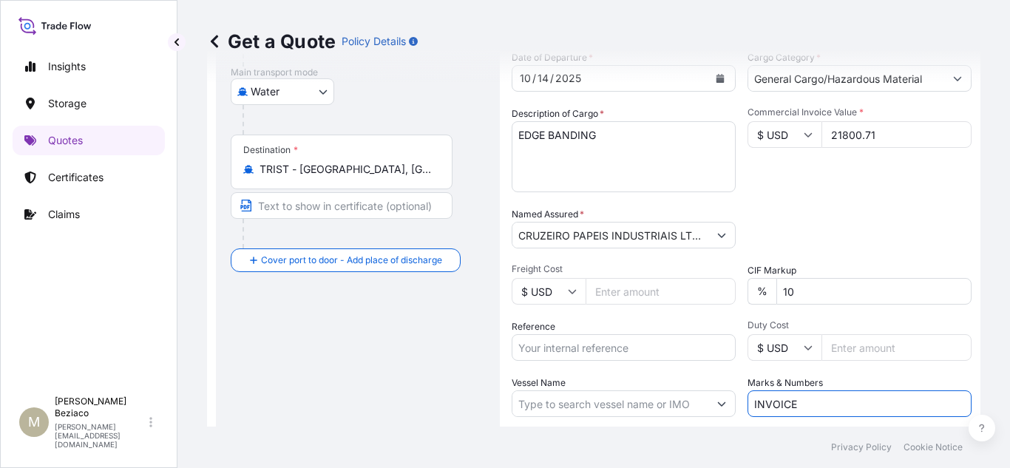
paste input "KA9158"
type input "INVOICE KA9158"
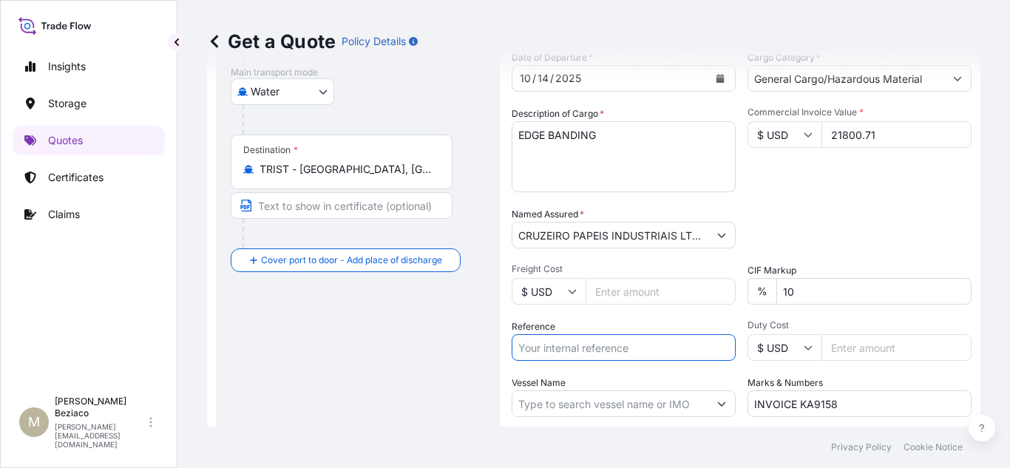
click at [605, 343] on input "Reference" at bounding box center [624, 347] width 224 height 27
paste input "EMATL202509022BR"
type input "EMATL202509022BR"
click at [890, 209] on div "Packing Category Type to search a container mode Please select a primary mode o…" at bounding box center [860, 227] width 224 height 41
click at [638, 295] on input "Freight Cost" at bounding box center [661, 291] width 150 height 27
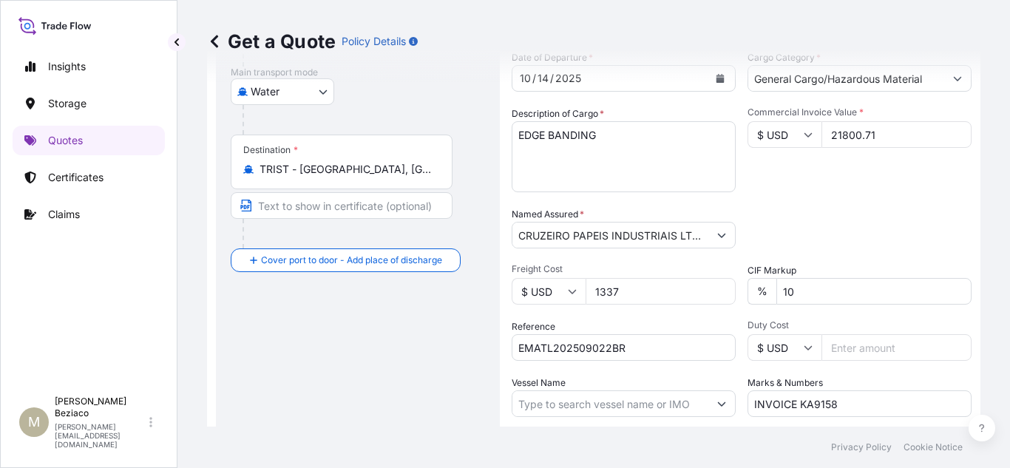
type input "1337"
click at [829, 228] on div "Packing Category Type to search a container mode Please select a primary mode o…" at bounding box center [860, 227] width 224 height 41
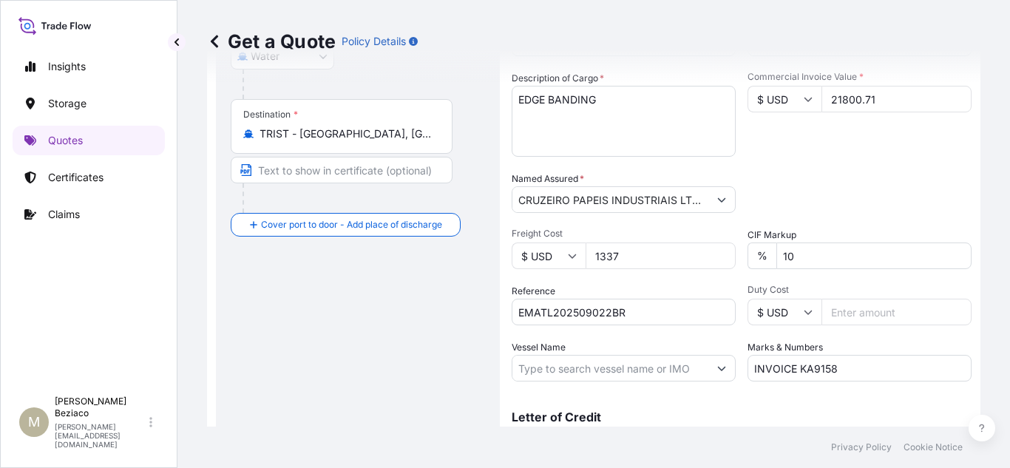
scroll to position [355, 0]
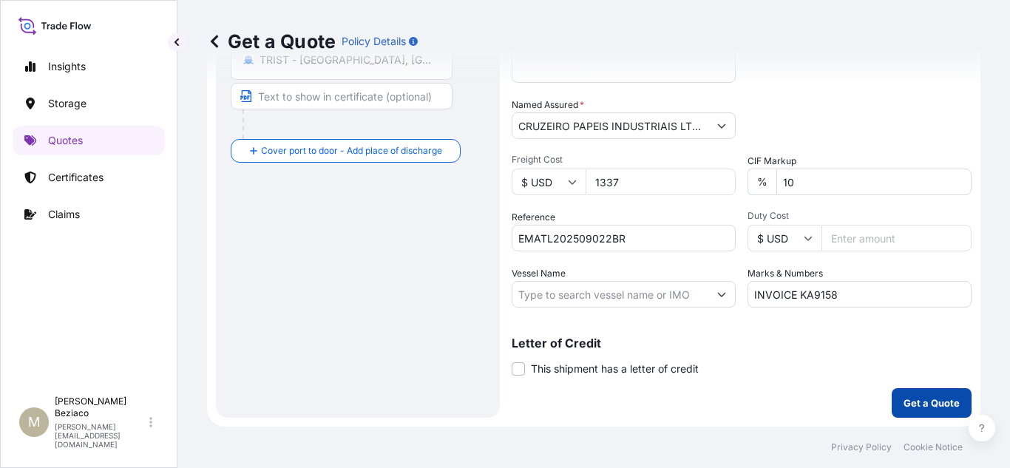
click at [941, 410] on p "Get a Quote" at bounding box center [932, 403] width 56 height 15
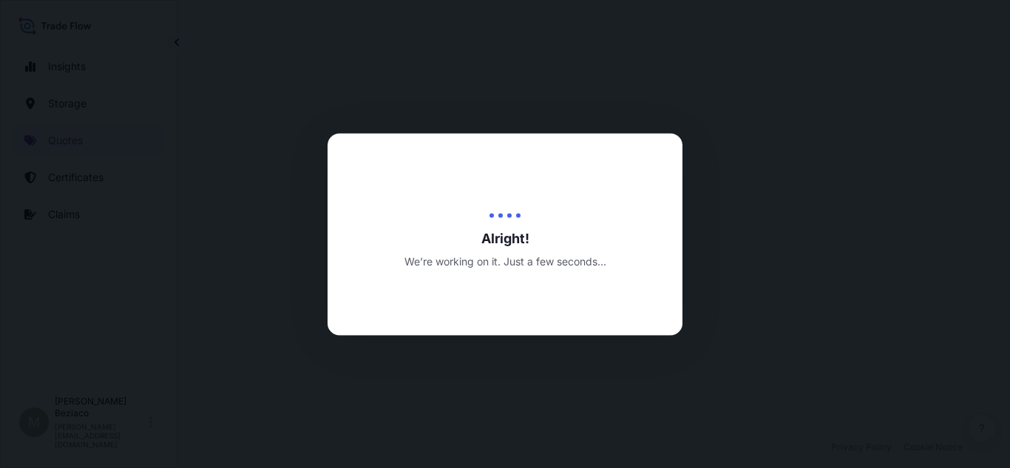
select select "Water"
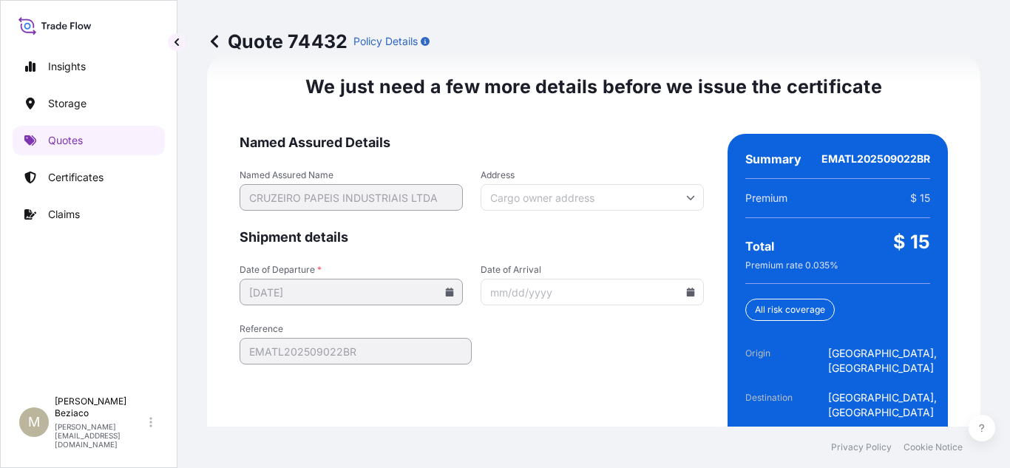
scroll to position [2379, 0]
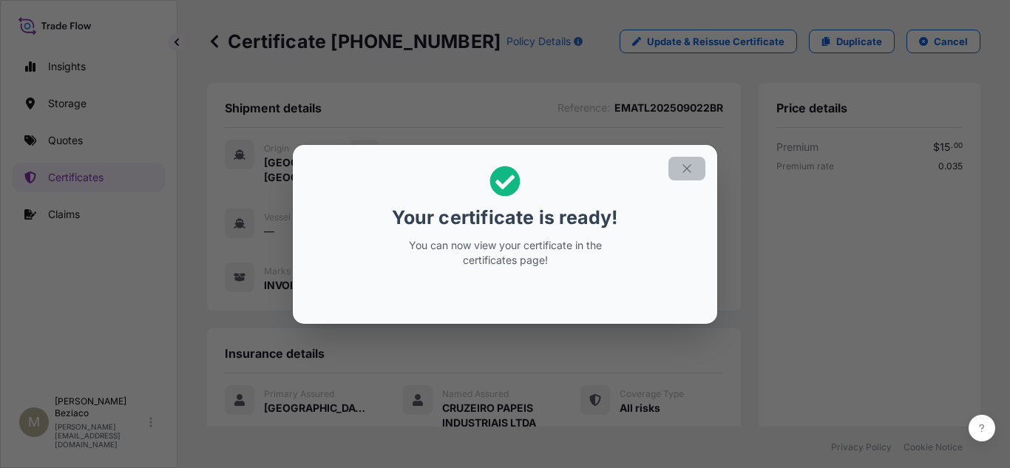
click at [688, 166] on icon "button" at bounding box center [686, 168] width 13 height 13
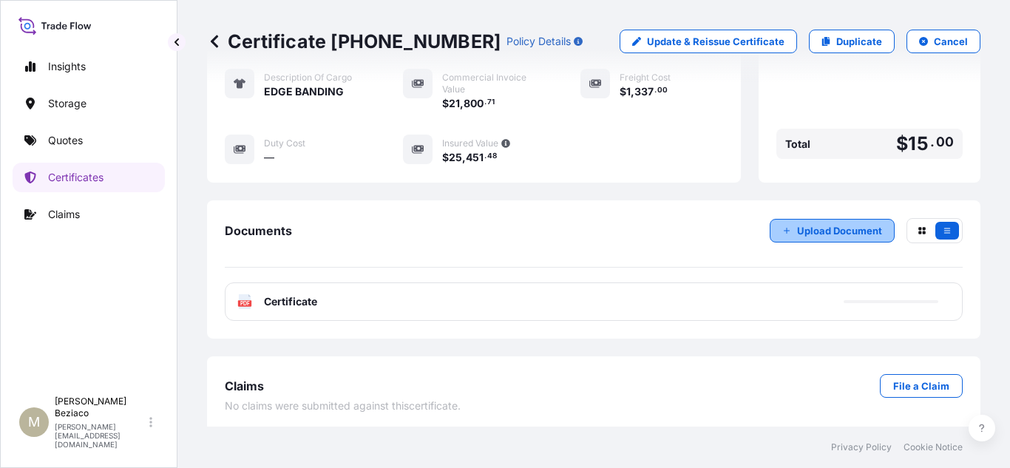
scroll to position [390, 0]
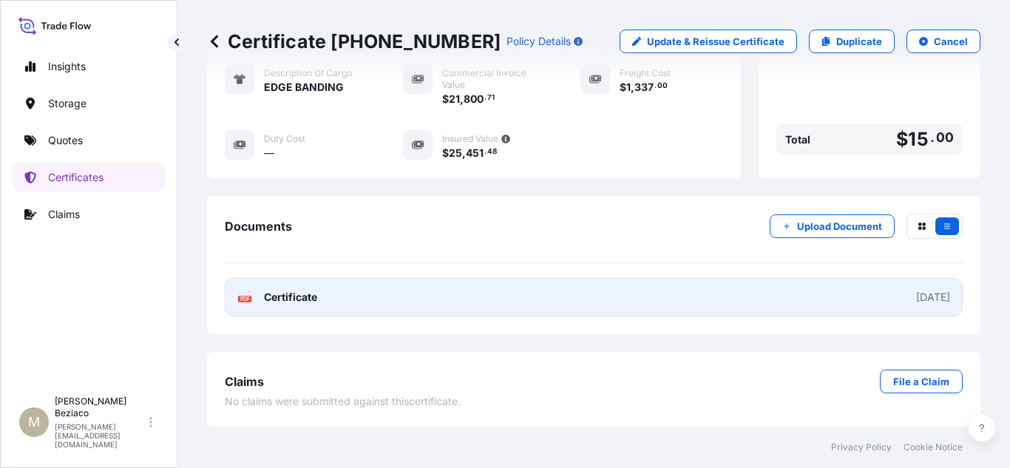
click at [720, 301] on link "PDF Certificate [DATE]" at bounding box center [594, 297] width 738 height 38
